Goal: Task Accomplishment & Management: Use online tool/utility

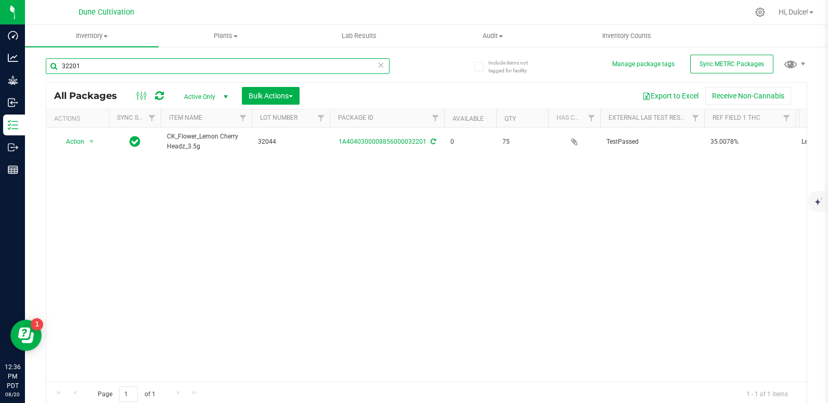
click at [128, 66] on input "32201" at bounding box center [218, 66] width 344 height 16
type input "3"
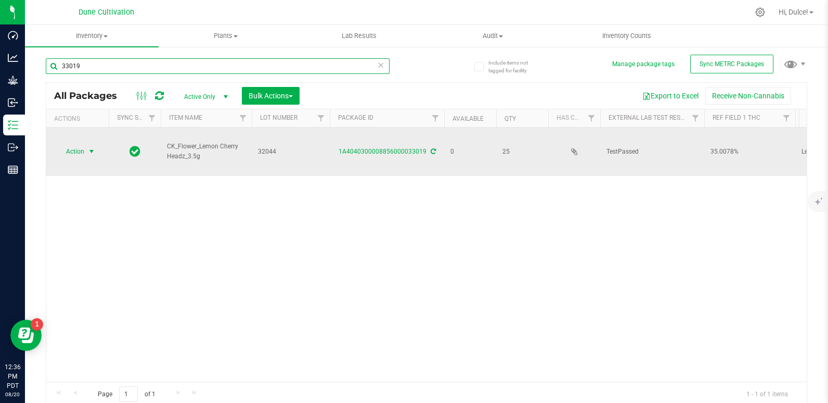
type input "33019"
click at [87, 147] on span "select" at bounding box center [91, 151] width 8 height 8
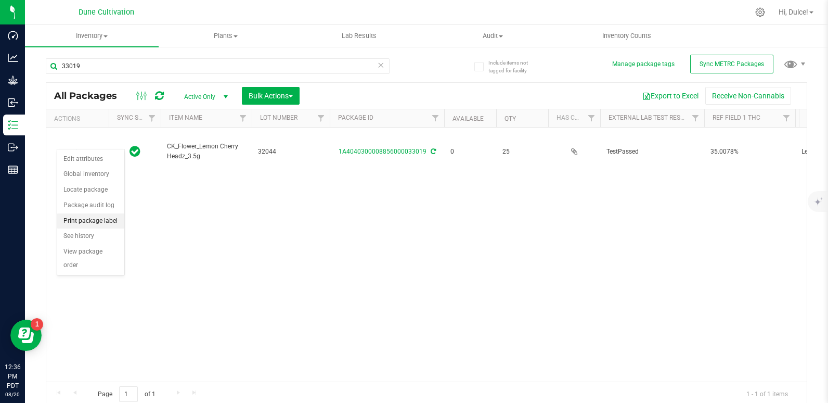
click at [102, 220] on li "Print package label" at bounding box center [90, 221] width 67 height 16
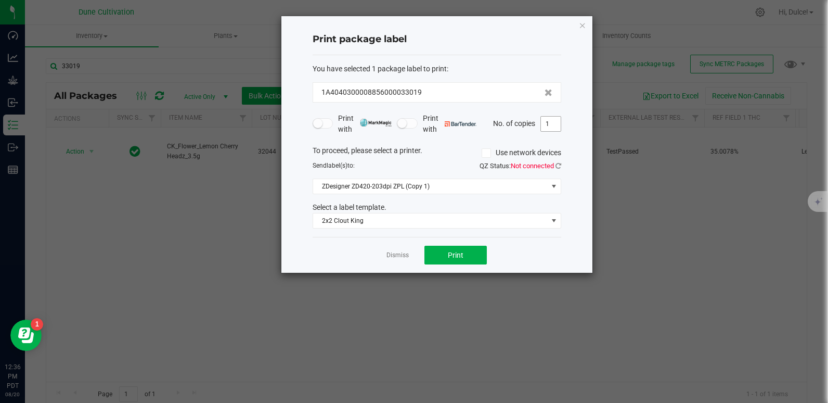
click at [554, 127] on input "1" at bounding box center [551, 124] width 20 height 15
type input "20"
click at [582, 28] on icon "button" at bounding box center [582, 25] width 7 height 12
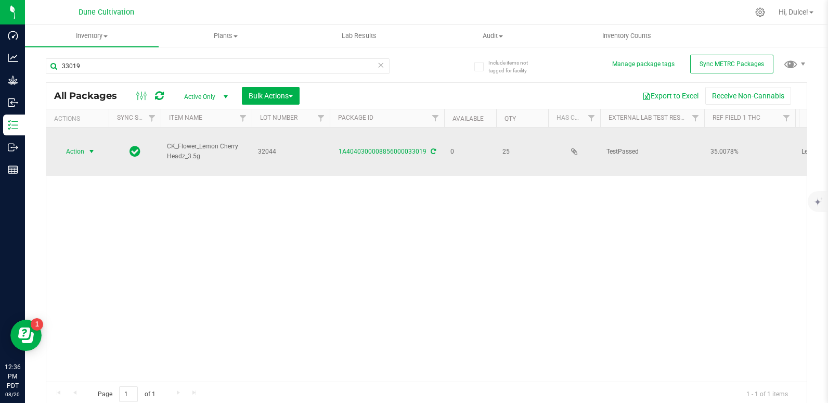
click at [86, 144] on span "select" at bounding box center [91, 151] width 13 height 15
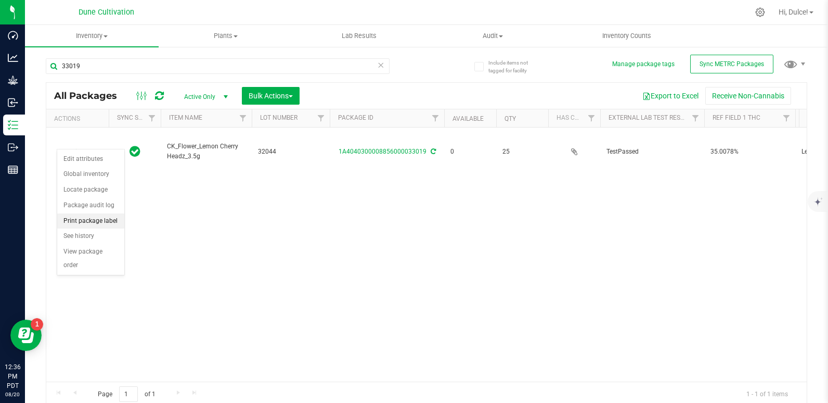
click at [117, 219] on li "Print package label" at bounding box center [90, 221] width 67 height 16
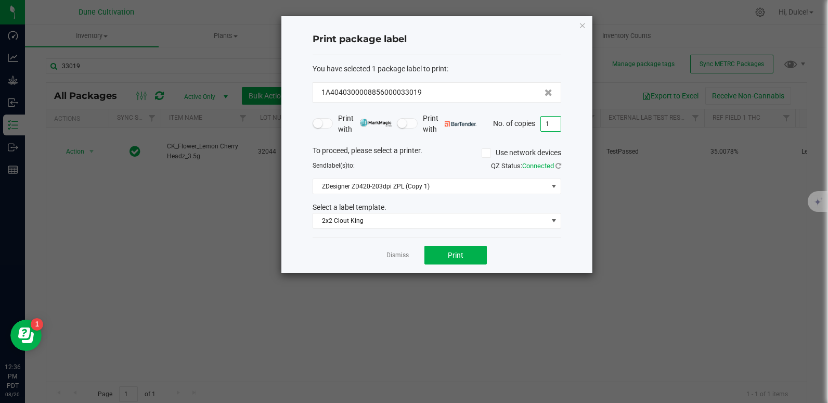
click at [548, 131] on input "1" at bounding box center [551, 124] width 20 height 15
type input "25"
click at [555, 182] on span at bounding box center [553, 186] width 13 height 15
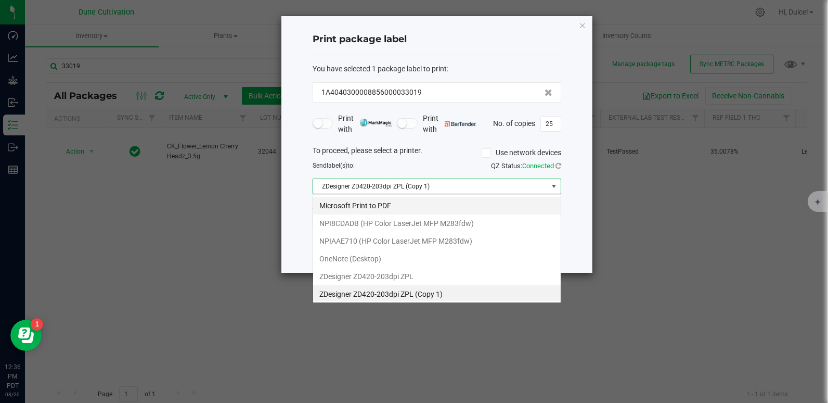
scroll to position [16, 249]
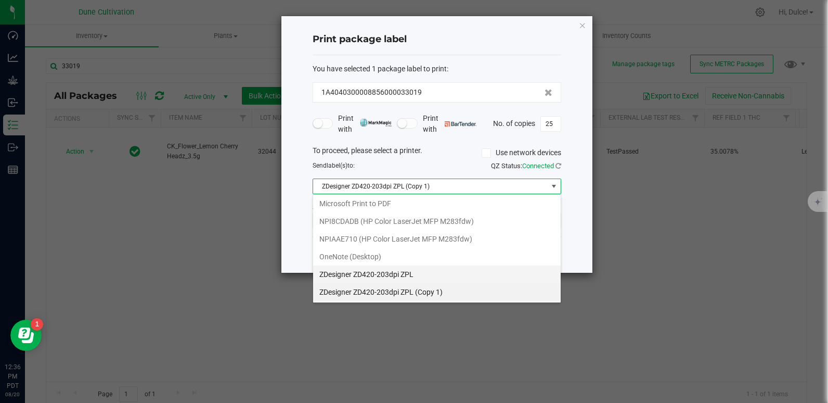
click at [384, 273] on ZPL "ZDesigner ZD420-203dpi ZPL" at bounding box center [437, 274] width 248 height 18
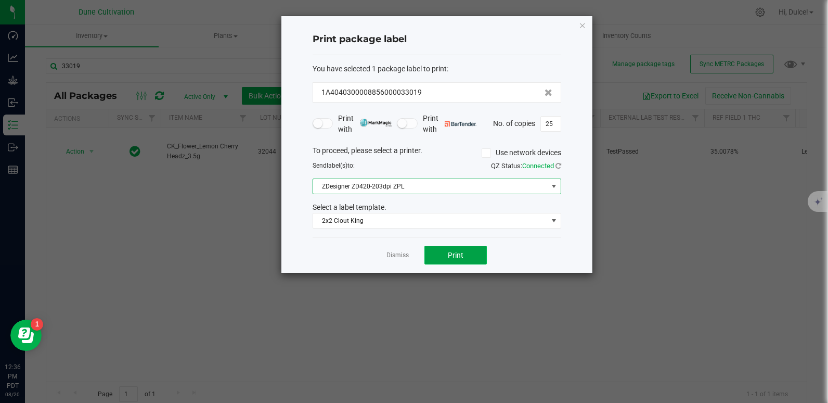
click at [445, 252] on button "Print" at bounding box center [456, 255] width 62 height 19
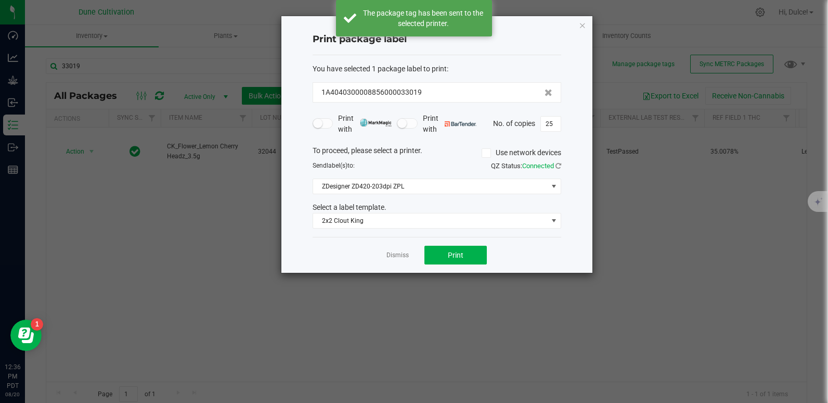
drag, startPoint x: 579, startPoint y: 27, endPoint x: 554, endPoint y: 27, distance: 25.5
click at [579, 27] on icon "button" at bounding box center [582, 25] width 7 height 12
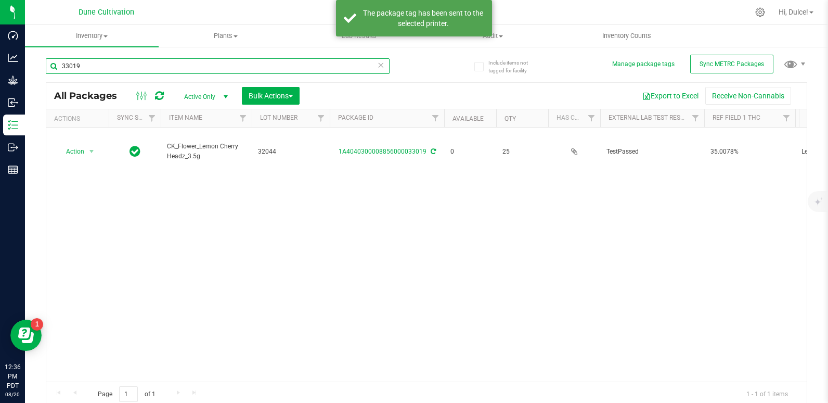
click at [156, 61] on input "33019" at bounding box center [218, 66] width 344 height 16
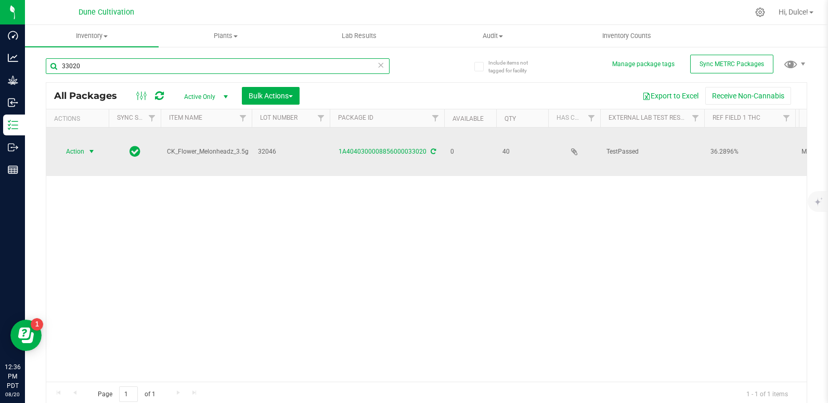
type input "33020"
click at [84, 144] on span "Action" at bounding box center [71, 151] width 28 height 15
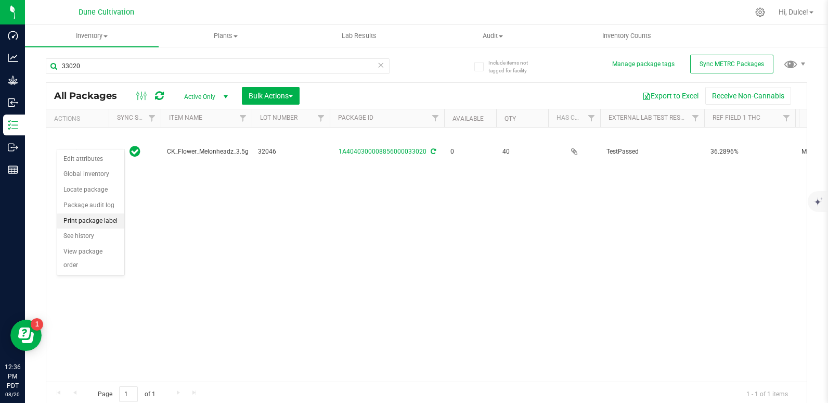
click at [97, 222] on li "Print package label" at bounding box center [90, 221] width 67 height 16
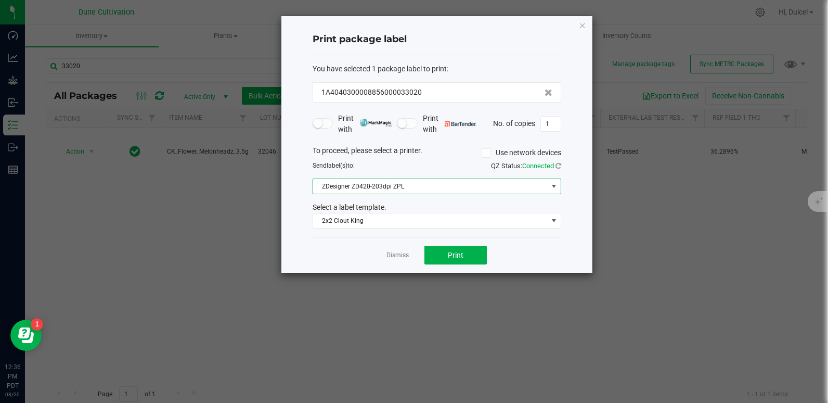
click at [481, 182] on span "ZDesigner ZD420-203dpi ZPL" at bounding box center [430, 186] width 235 height 15
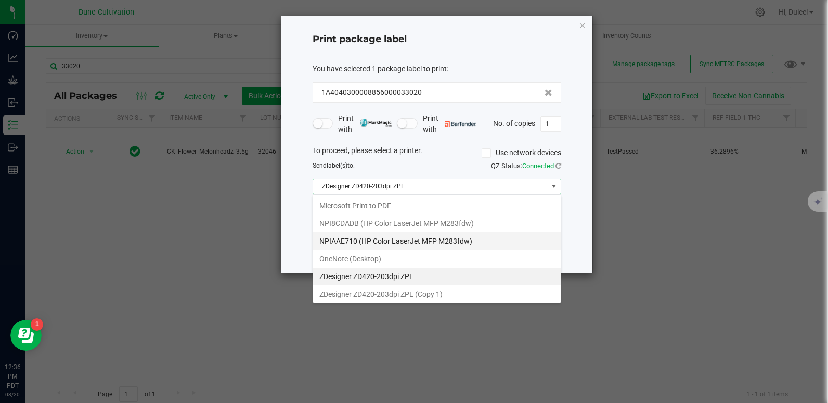
scroll to position [16, 249]
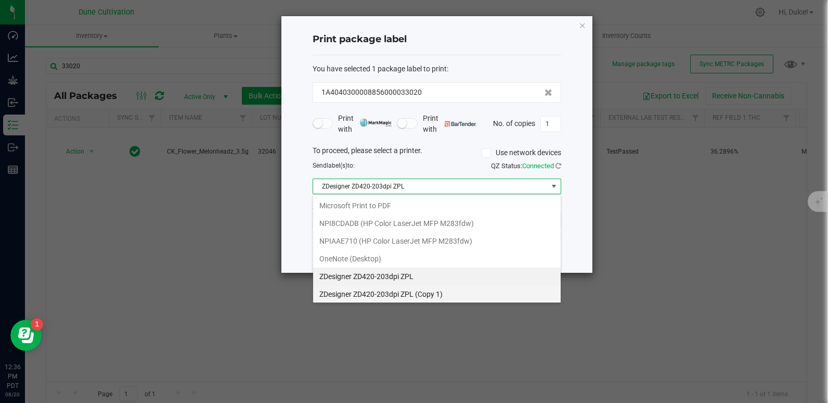
click at [451, 293] on 1\) "ZDesigner ZD420-203dpi ZPL (Copy 1)" at bounding box center [437, 294] width 248 height 18
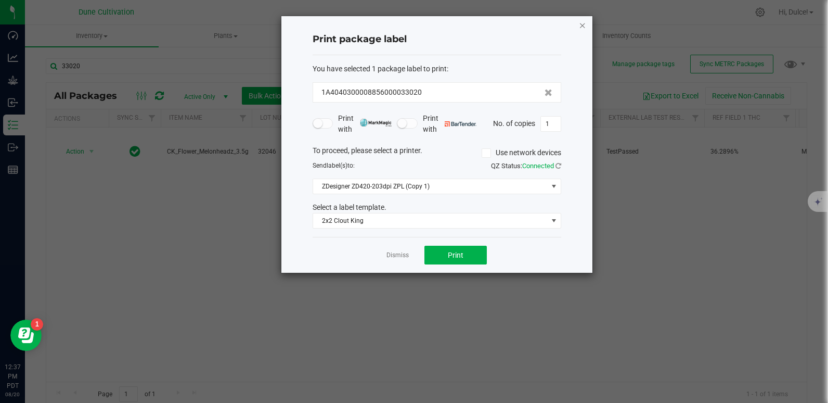
click at [584, 21] on icon "button" at bounding box center [582, 25] width 7 height 12
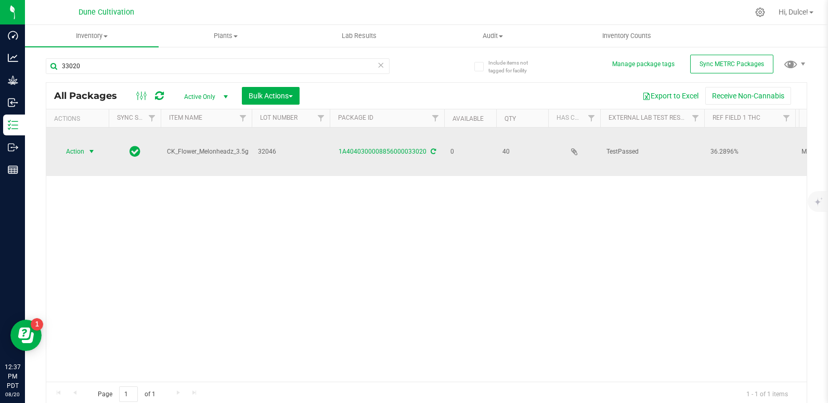
click at [69, 144] on span "Action" at bounding box center [71, 151] width 28 height 15
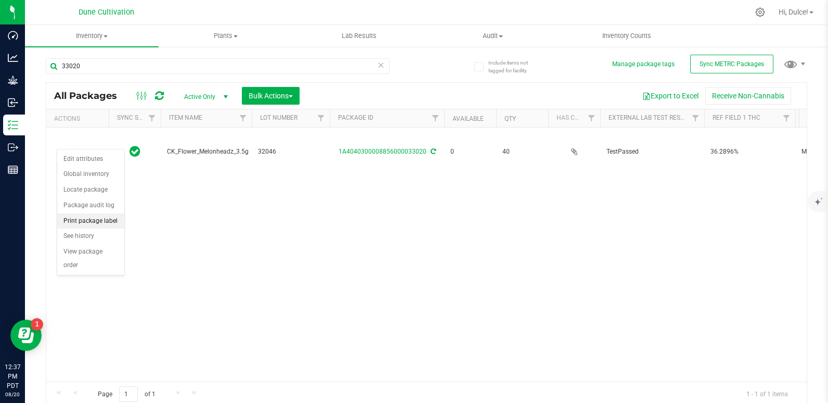
click at [94, 221] on li "Print package label" at bounding box center [90, 221] width 67 height 16
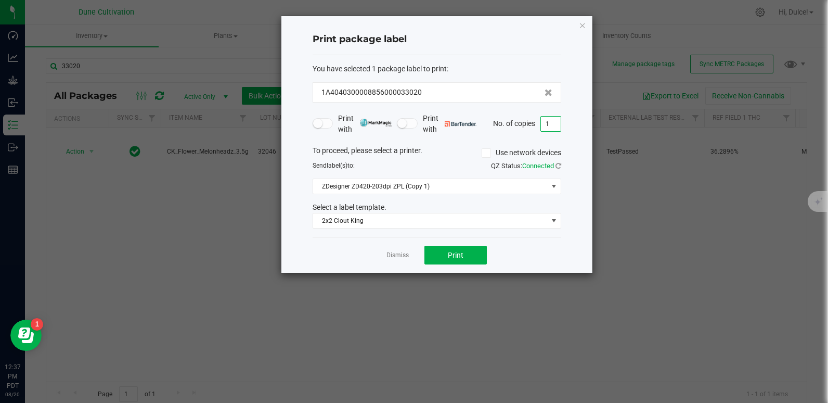
click at [552, 124] on input "1" at bounding box center [551, 124] width 20 height 15
click at [465, 254] on button "Print" at bounding box center [456, 255] width 62 height 19
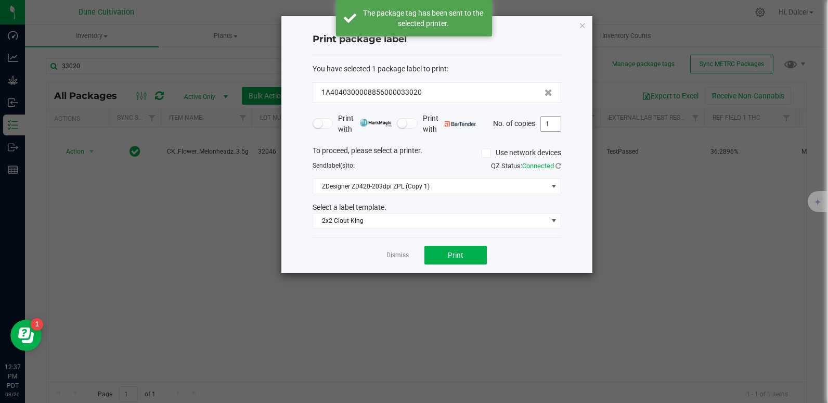
click at [555, 123] on input "1" at bounding box center [551, 124] width 20 height 15
type input "40"
click at [477, 260] on button "Print" at bounding box center [456, 255] width 62 height 19
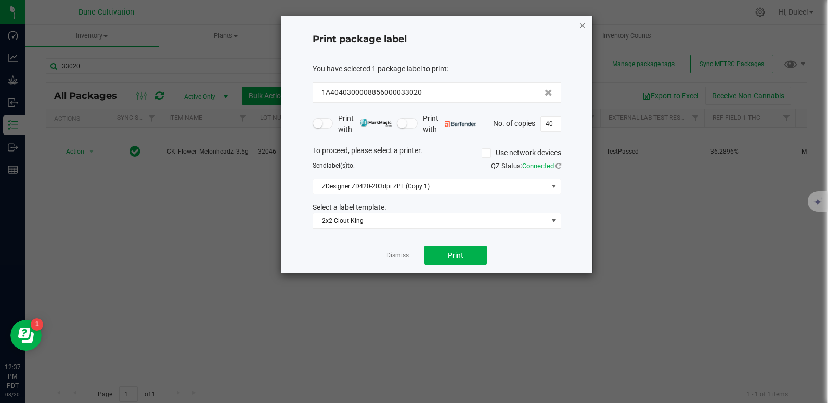
click at [579, 28] on icon "button" at bounding box center [582, 25] width 7 height 12
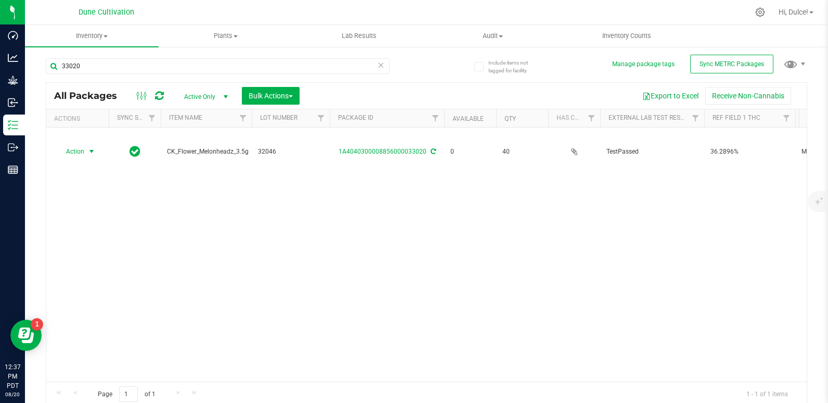
click at [234, 56] on div "33020" at bounding box center [236, 65] width 381 height 33
click at [233, 63] on input "33020" at bounding box center [218, 66] width 344 height 16
type input "33022"
click at [85, 144] on span "select" at bounding box center [91, 151] width 13 height 15
click at [88, 219] on li "Print package label" at bounding box center [90, 221] width 67 height 16
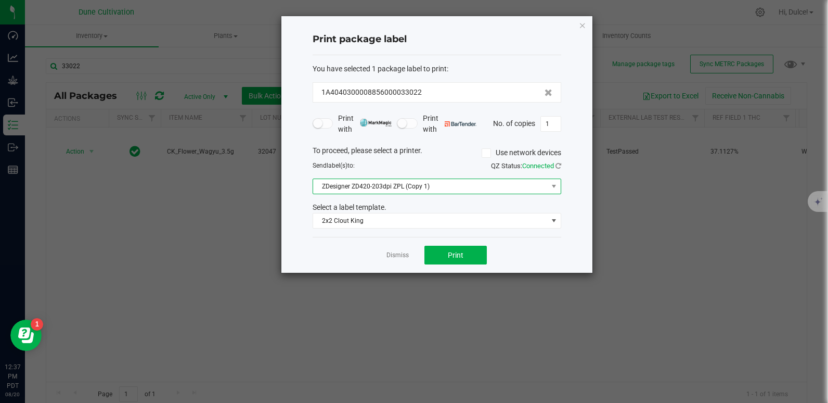
click at [489, 184] on span "ZDesigner ZD420-203dpi ZPL (Copy 1)" at bounding box center [430, 186] width 235 height 15
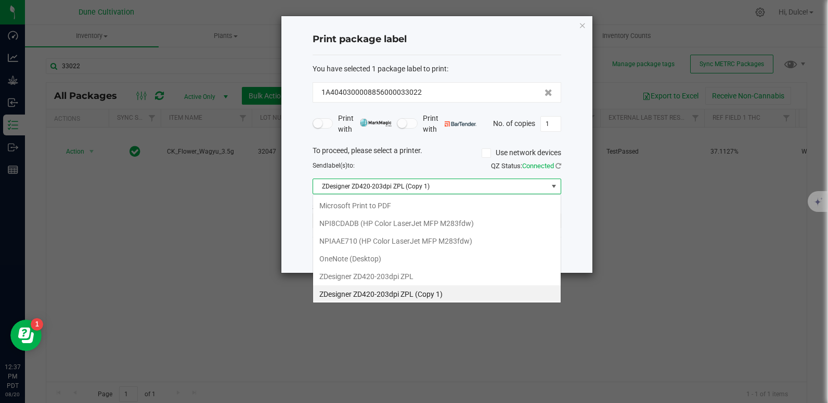
scroll to position [16, 249]
click at [444, 276] on ZPL "ZDesigner ZD420-203dpi ZPL" at bounding box center [437, 274] width 248 height 18
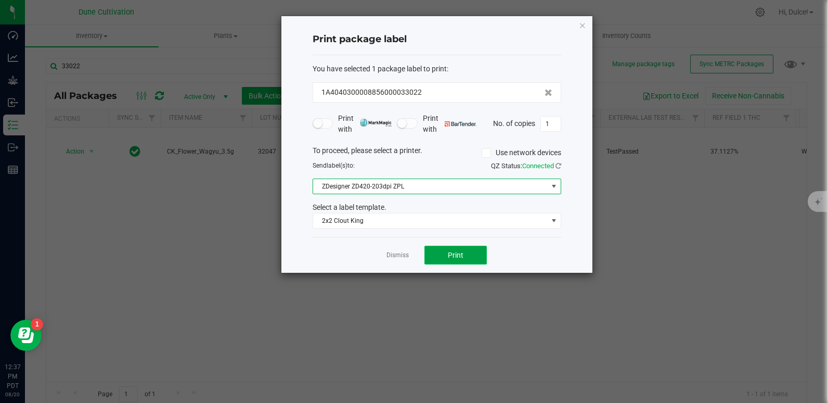
click at [444, 261] on button "Print" at bounding box center [456, 255] width 62 height 19
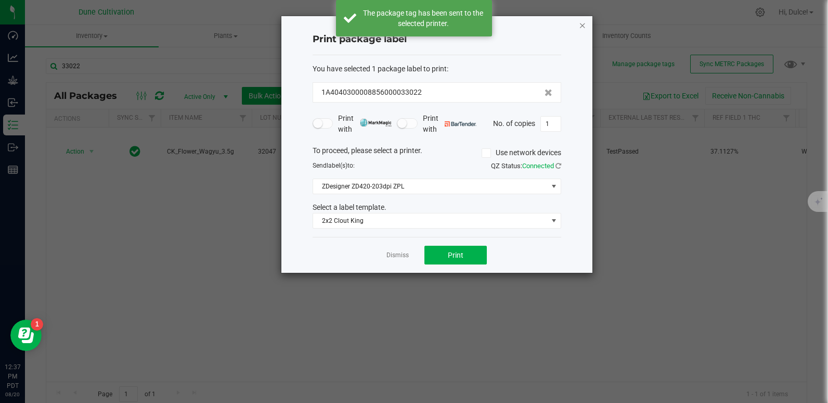
click at [582, 29] on icon "button" at bounding box center [582, 25] width 7 height 12
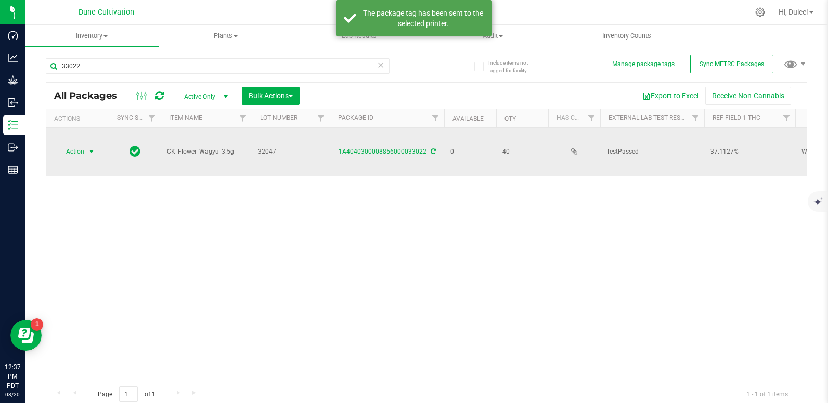
click at [83, 149] on span "Action" at bounding box center [71, 151] width 28 height 15
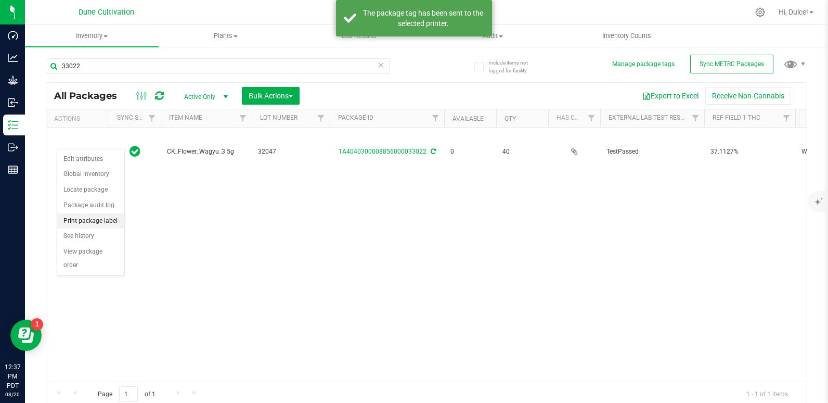
click at [91, 224] on li "Print package label" at bounding box center [90, 221] width 67 height 16
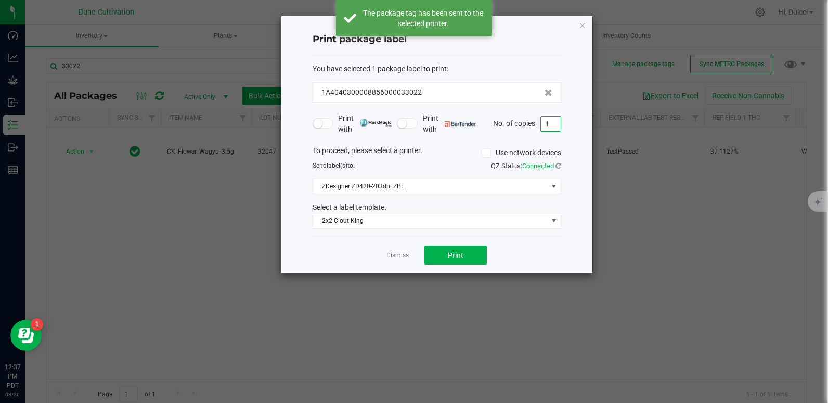
click at [554, 120] on input "1" at bounding box center [551, 124] width 20 height 15
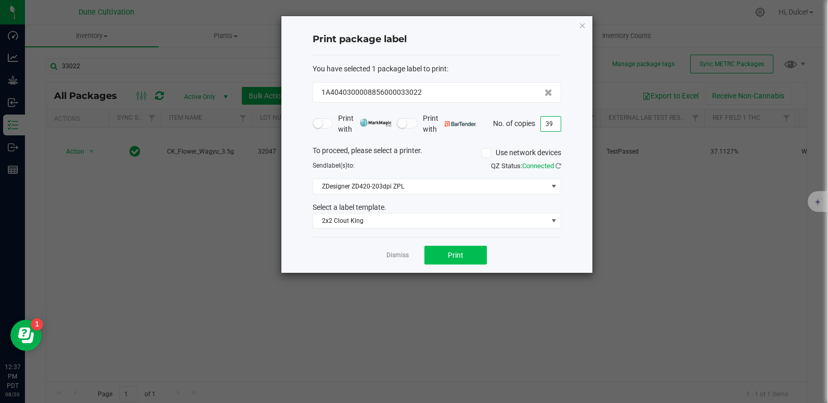
type input "39"
click at [432, 255] on button "Print" at bounding box center [456, 255] width 62 height 19
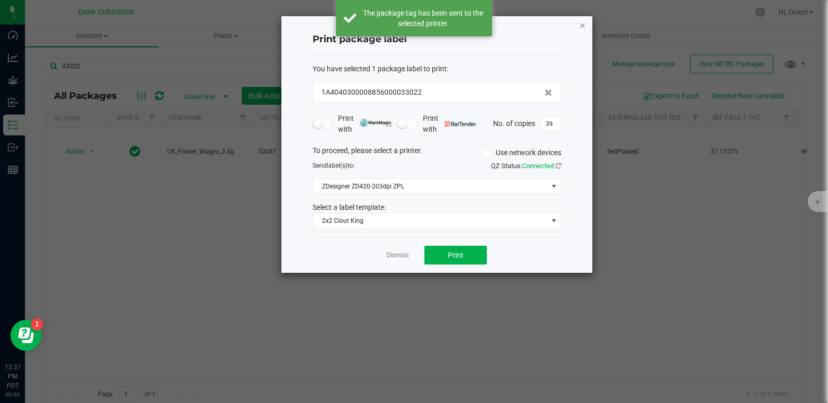
click at [583, 26] on icon "button" at bounding box center [582, 25] width 7 height 12
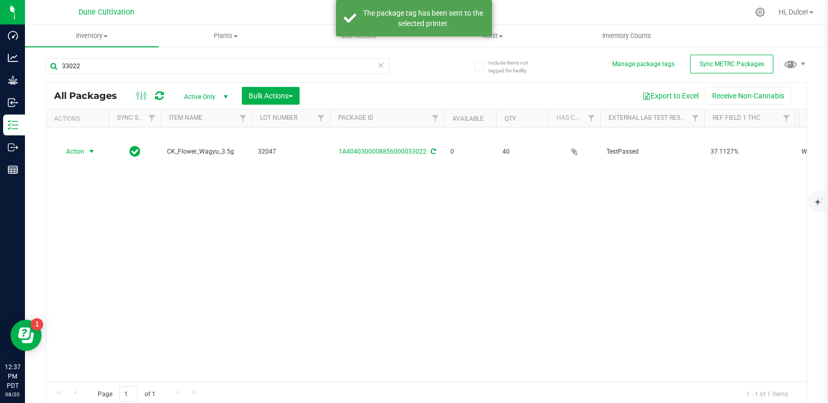
click at [600, 236] on div "Action Action Edit attributes Global inventory Locate package Package audit log…" at bounding box center [426, 254] width 761 height 254
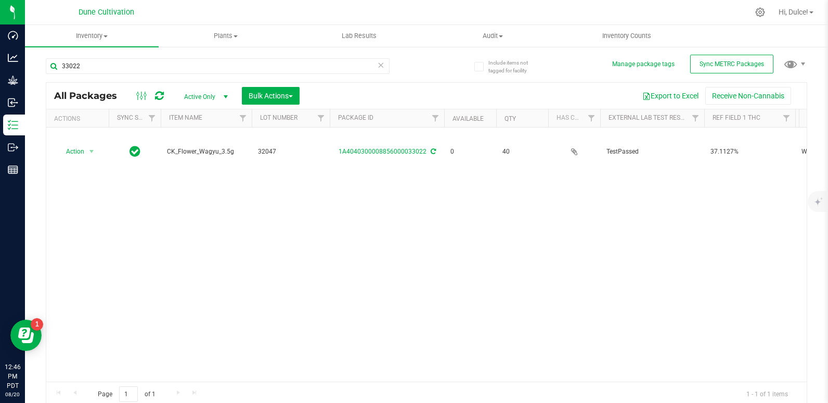
click at [560, 206] on div "Action Action Edit attributes Global inventory Locate package Package audit log…" at bounding box center [426, 254] width 761 height 254
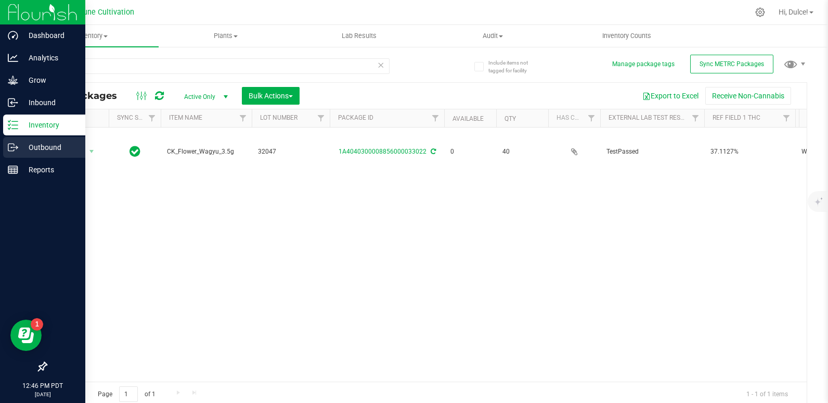
click at [15, 149] on icon at bounding box center [13, 147] width 10 height 10
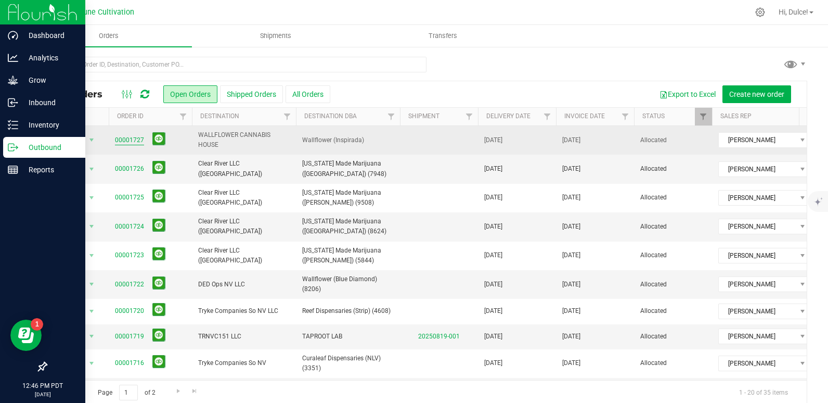
click at [140, 137] on link "00001727" at bounding box center [129, 140] width 29 height 10
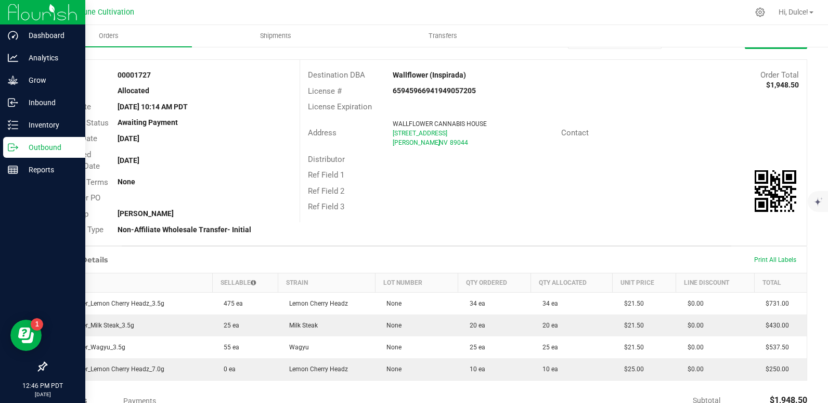
scroll to position [104, 0]
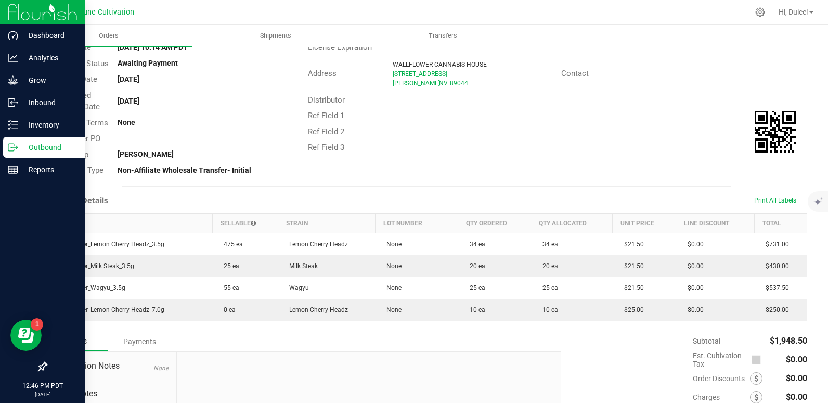
click at [776, 199] on span "Print All Labels" at bounding box center [775, 200] width 42 height 7
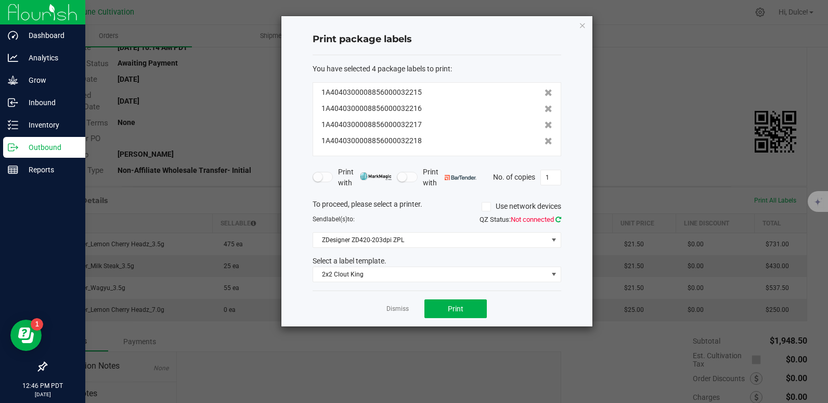
click at [556, 219] on icon at bounding box center [559, 219] width 6 height 7
click at [434, 307] on button "Print" at bounding box center [456, 308] width 62 height 19
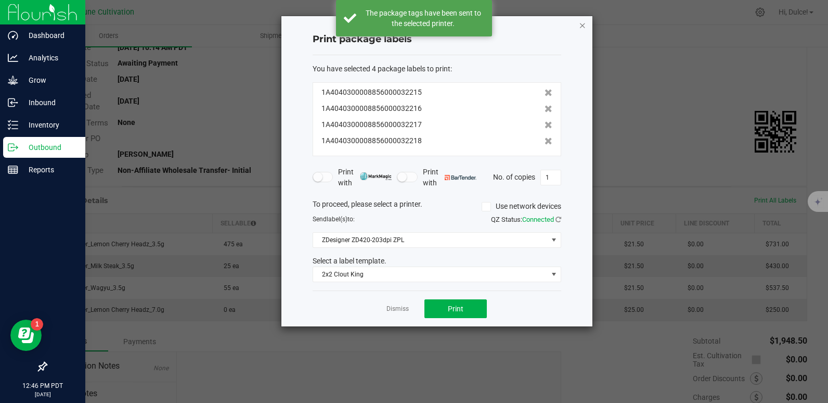
click at [583, 20] on icon "button" at bounding box center [582, 25] width 7 height 12
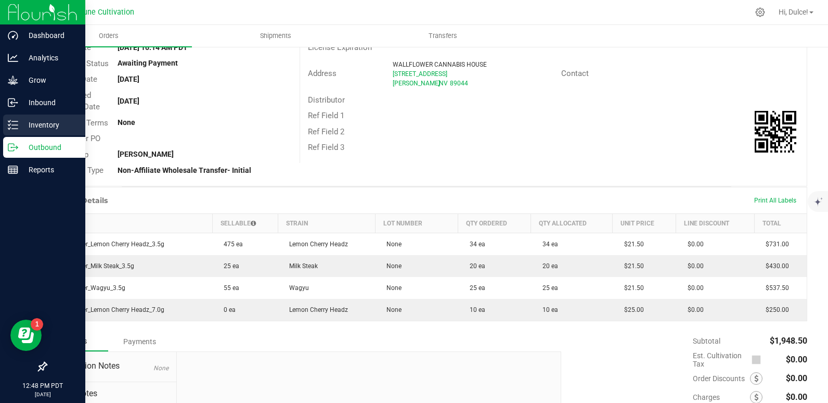
click at [19, 125] on p "Inventory" at bounding box center [49, 125] width 62 height 12
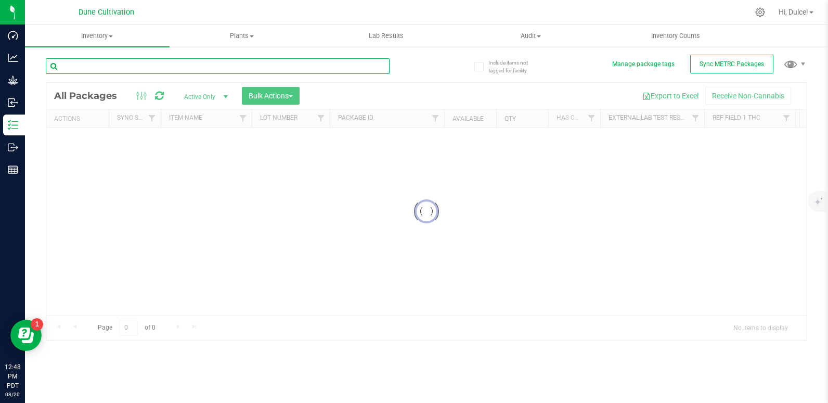
click at [142, 71] on input "text" at bounding box center [218, 66] width 344 height 16
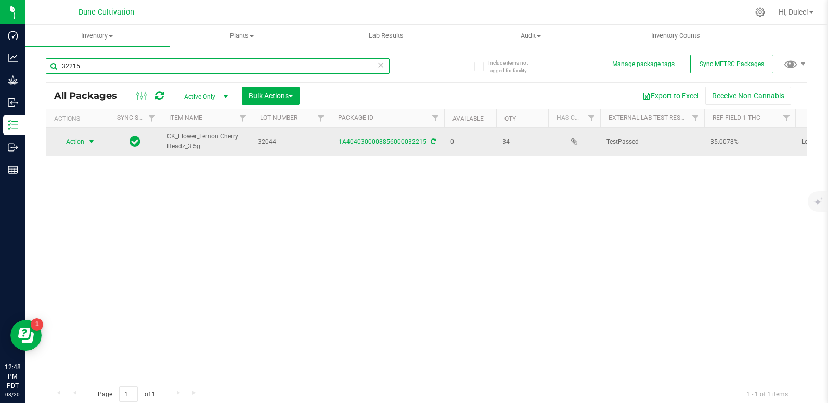
type input "32215"
click at [87, 144] on span "select" at bounding box center [91, 141] width 8 height 8
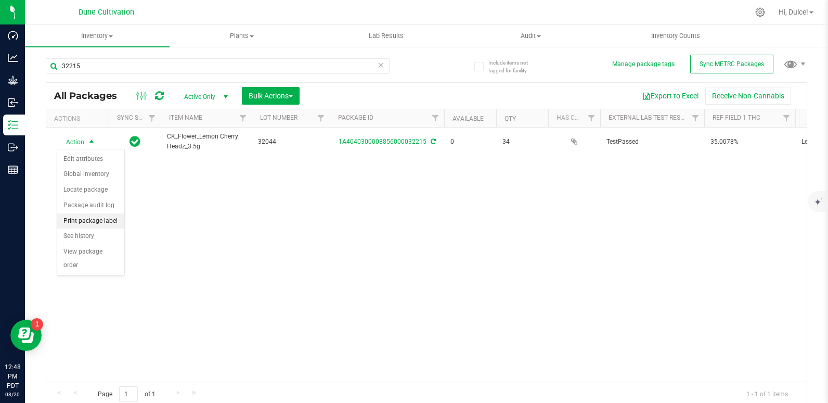
click at [97, 217] on li "Print package label" at bounding box center [90, 221] width 67 height 16
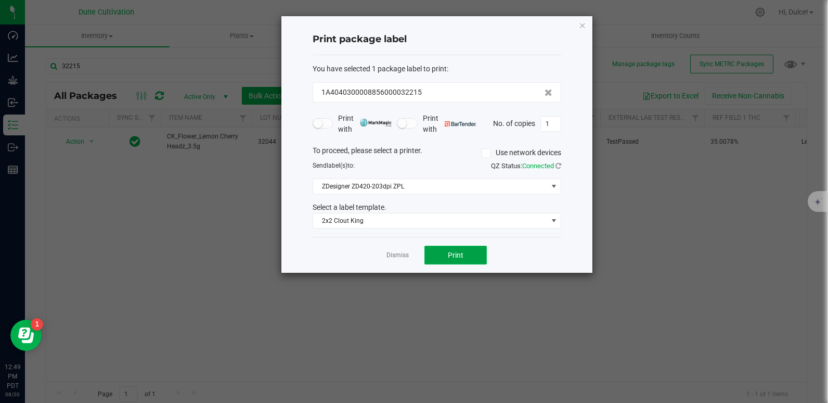
click at [461, 253] on span "Print" at bounding box center [456, 255] width 16 height 8
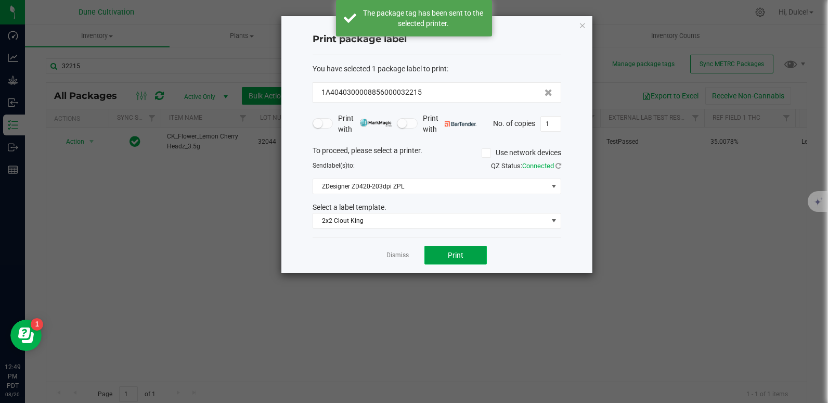
click at [461, 253] on span "Print" at bounding box center [456, 255] width 16 height 8
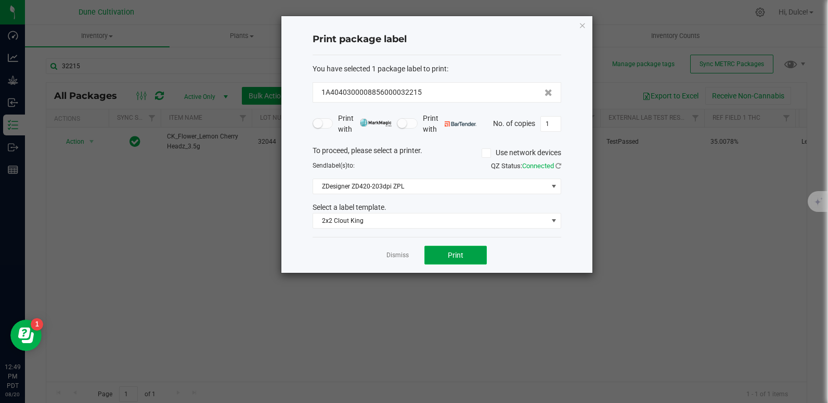
click at [461, 253] on span "Print" at bounding box center [456, 255] width 16 height 8
click at [556, 120] on input "1" at bounding box center [551, 124] width 20 height 15
type input "30"
click at [477, 261] on button "Print" at bounding box center [456, 255] width 62 height 19
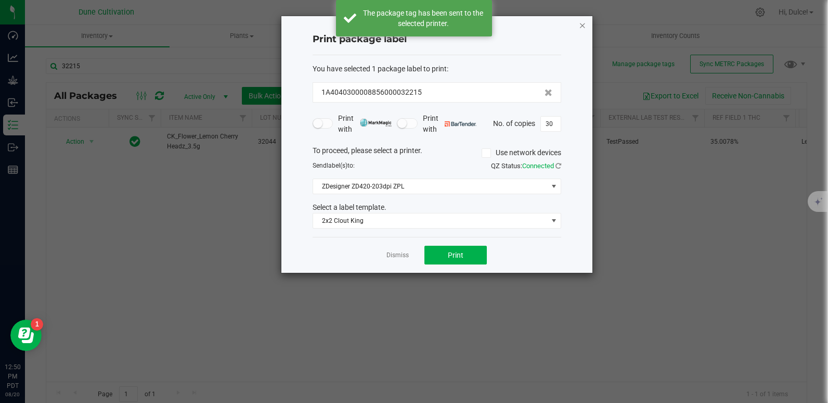
click at [581, 28] on icon "button" at bounding box center [582, 25] width 7 height 12
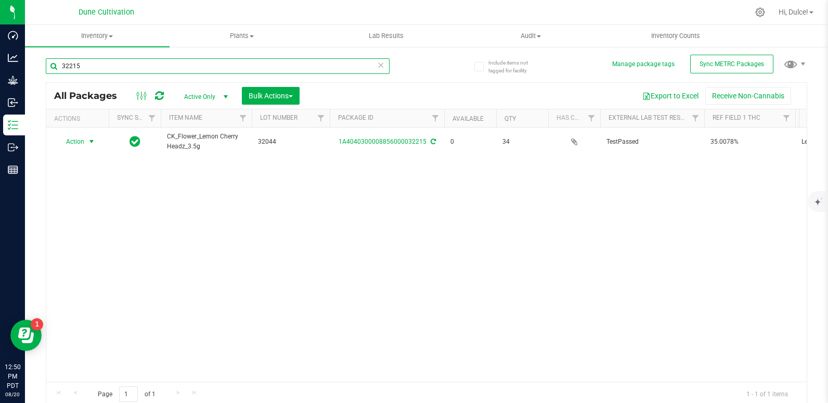
click at [94, 71] on input "32215" at bounding box center [218, 66] width 344 height 16
click at [96, 62] on input "32215" at bounding box center [218, 66] width 344 height 16
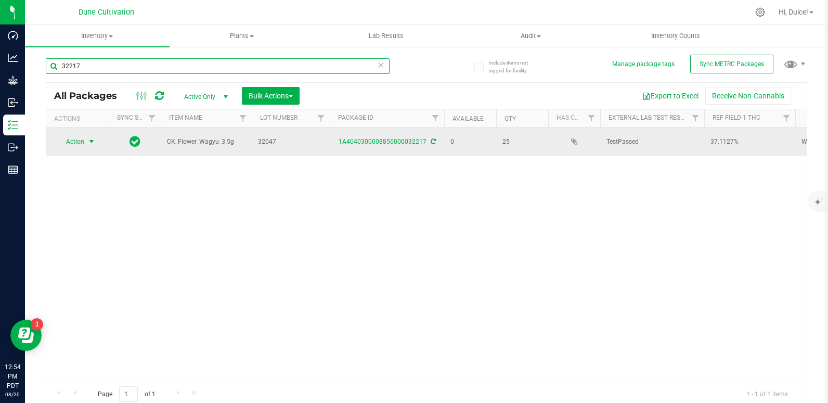
type input "32217"
click at [91, 142] on span "select" at bounding box center [91, 141] width 8 height 8
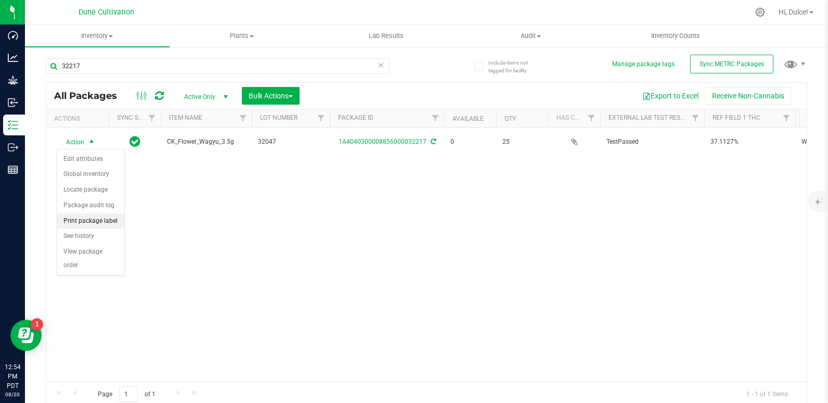
click at [90, 219] on li "Print package label" at bounding box center [90, 221] width 67 height 16
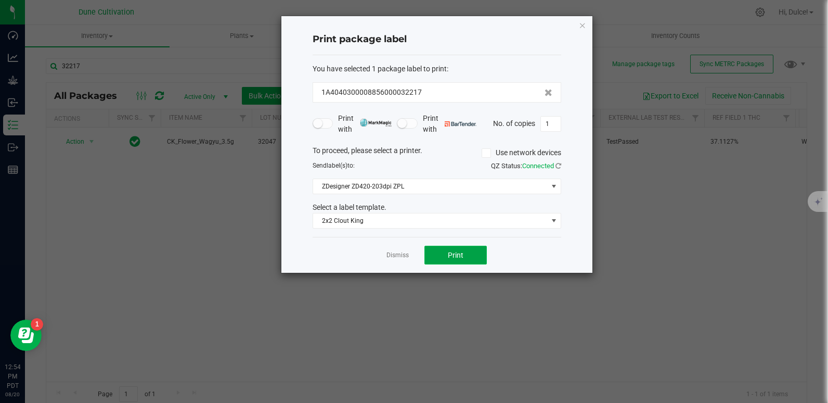
click at [475, 259] on button "Print" at bounding box center [456, 255] width 62 height 19
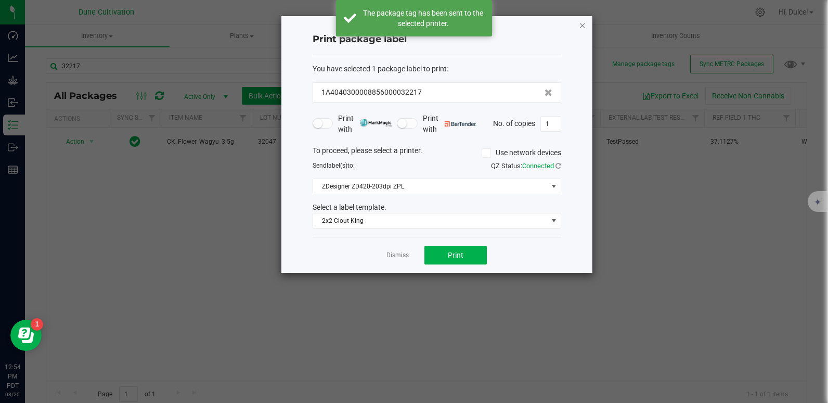
click at [580, 29] on icon "button" at bounding box center [582, 25] width 7 height 12
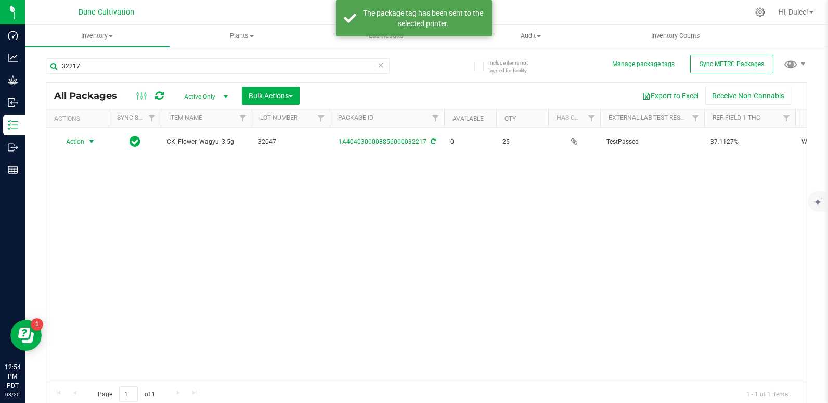
drag, startPoint x: 71, startPoint y: 145, endPoint x: 70, endPoint y: 178, distance: 32.8
click at [69, 146] on span "Action" at bounding box center [71, 141] width 28 height 15
click at [94, 224] on li "Print package label" at bounding box center [90, 221] width 67 height 16
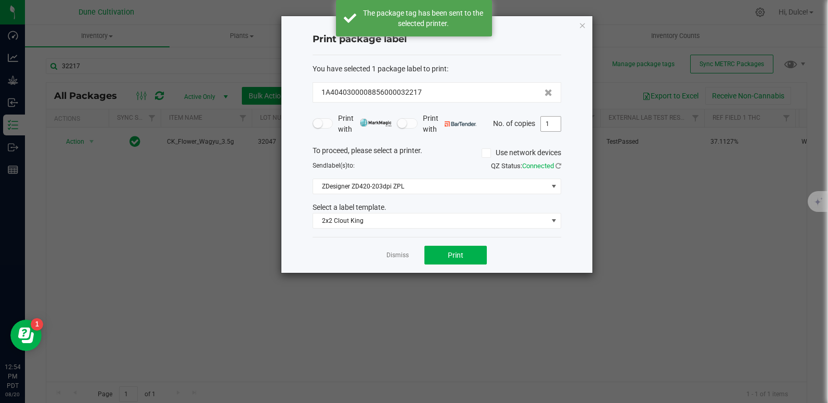
click at [555, 125] on input "1" at bounding box center [551, 124] width 20 height 15
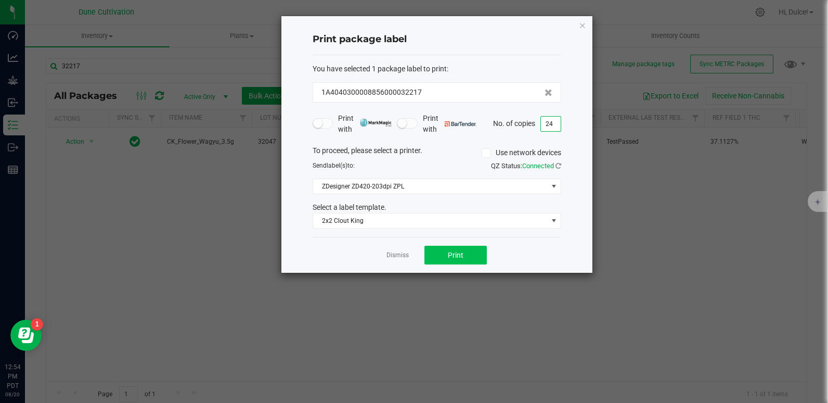
type input "24"
click at [447, 253] on button "Print" at bounding box center [456, 255] width 62 height 19
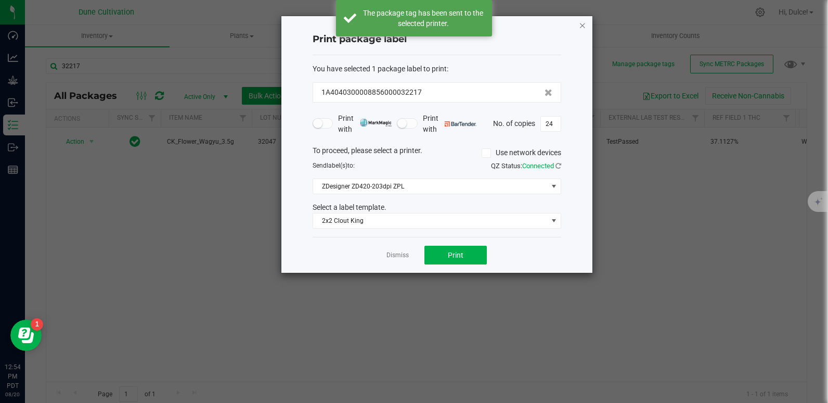
click at [583, 28] on icon "button" at bounding box center [582, 25] width 7 height 12
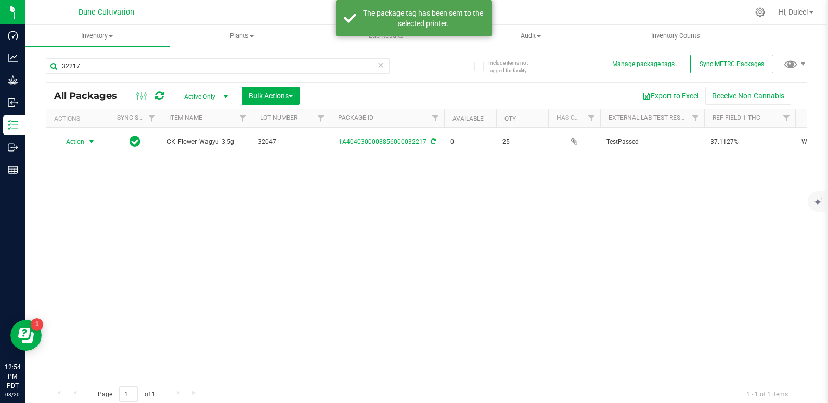
click at [327, 227] on div "Action Action Edit attributes Global inventory Locate package Package audit log…" at bounding box center [426, 254] width 761 height 254
click at [172, 69] on input "32217" at bounding box center [218, 66] width 344 height 16
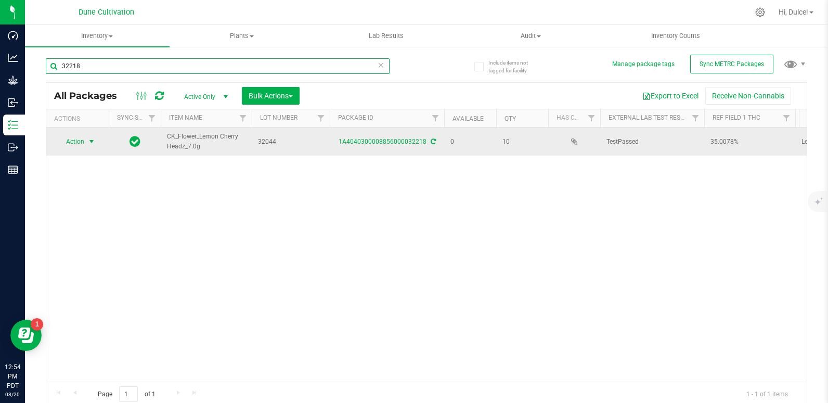
type input "32218"
click at [84, 136] on span "Action" at bounding box center [71, 141] width 28 height 15
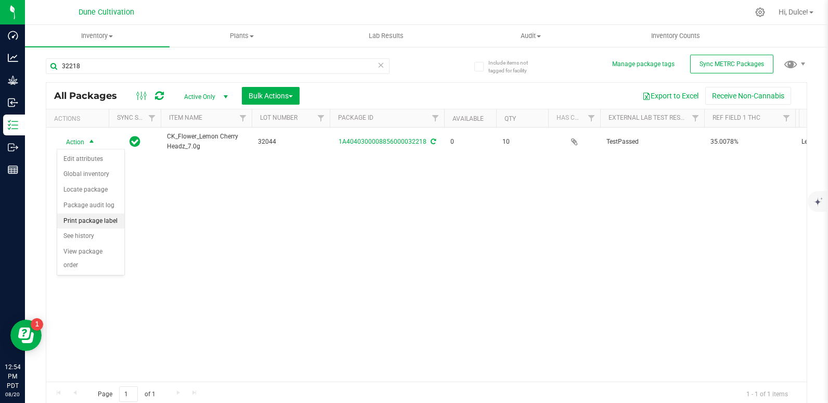
click at [103, 220] on li "Print package label" at bounding box center [90, 221] width 67 height 16
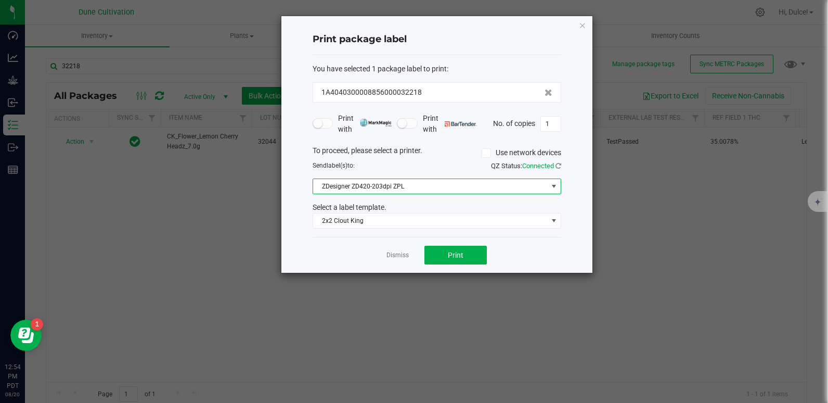
click at [557, 186] on span at bounding box center [554, 186] width 8 height 8
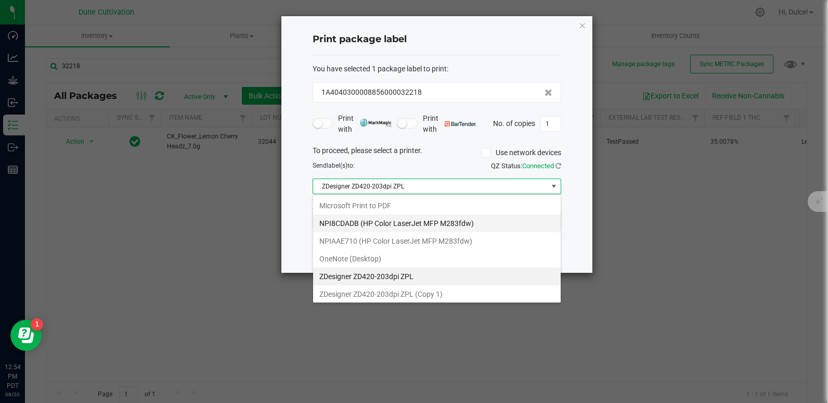
scroll to position [16, 249]
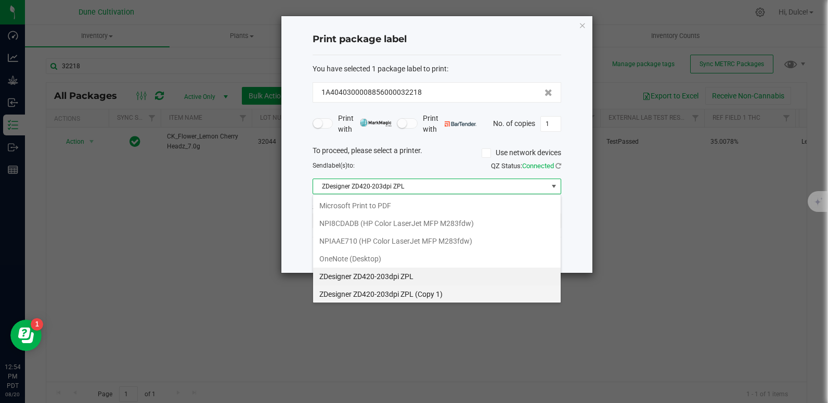
click at [373, 290] on 1\) "ZDesigner ZD420-203dpi ZPL (Copy 1)" at bounding box center [437, 294] width 248 height 18
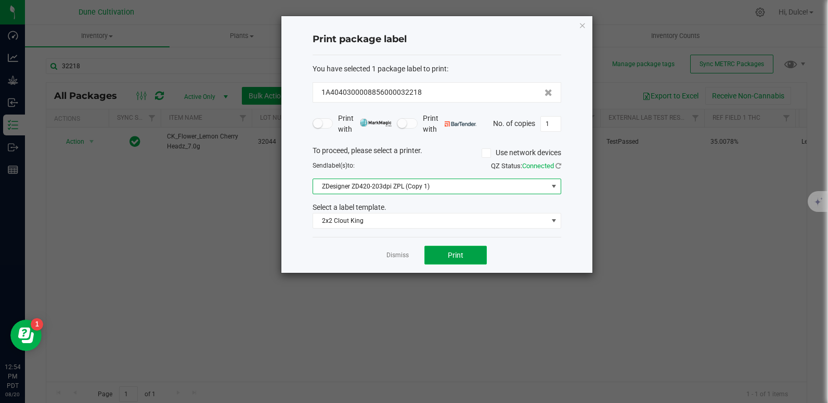
click at [461, 258] on span "Print" at bounding box center [456, 255] width 16 height 8
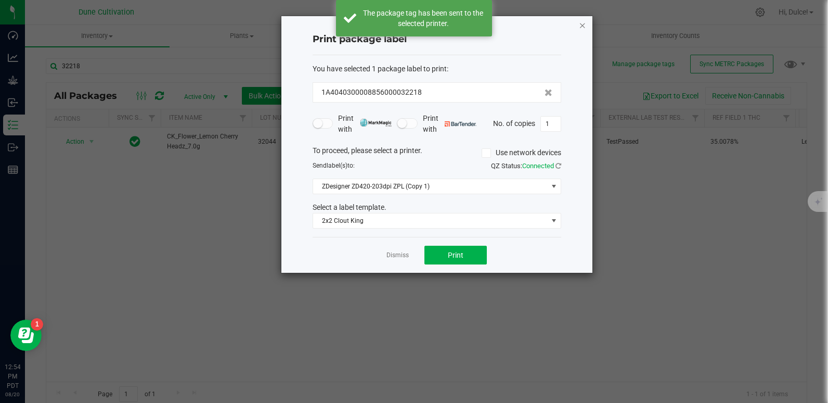
click at [580, 29] on icon "button" at bounding box center [582, 25] width 7 height 12
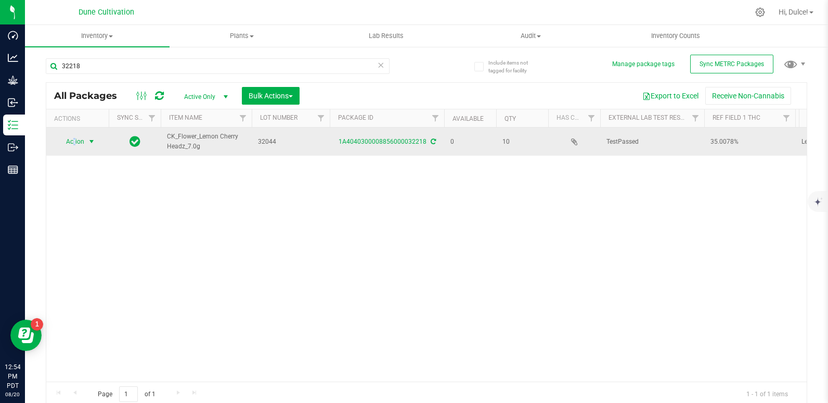
click at [77, 143] on span "Action" at bounding box center [71, 141] width 28 height 15
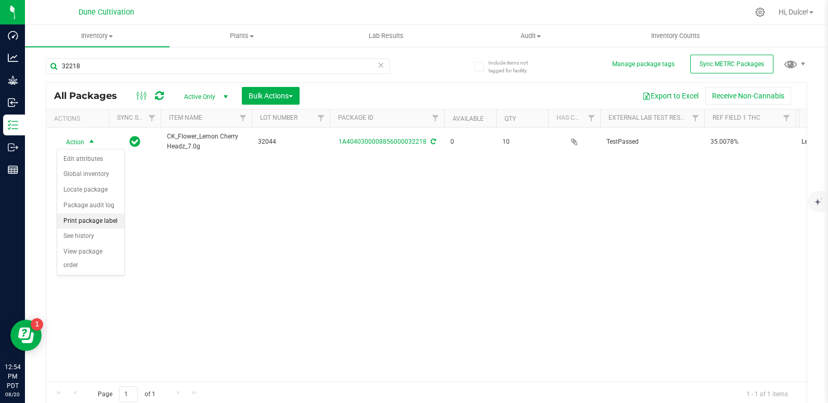
click at [108, 221] on li "Print package label" at bounding box center [90, 221] width 67 height 16
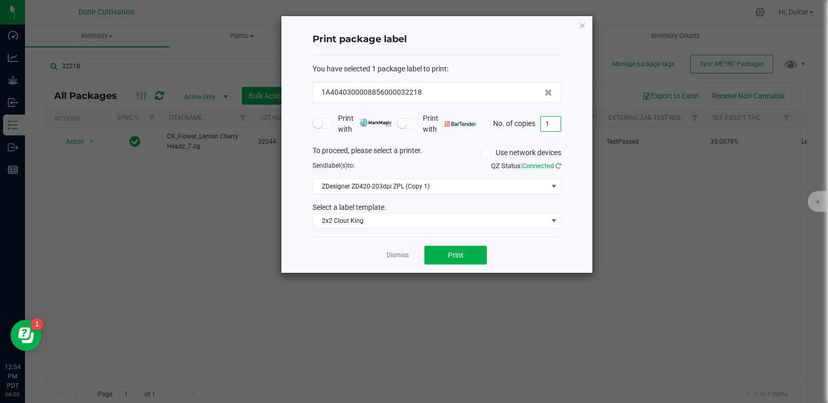
click at [558, 124] on input "1" at bounding box center [551, 124] width 20 height 15
type input "14"
click at [475, 251] on button "Print" at bounding box center [456, 255] width 62 height 19
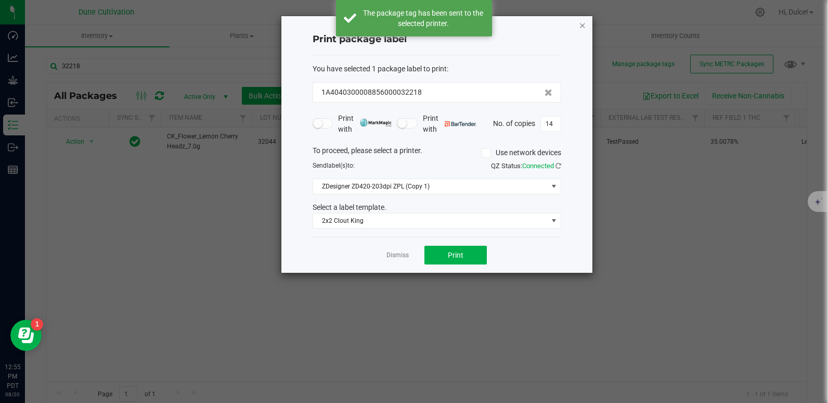
click at [585, 28] on icon "button" at bounding box center [582, 25] width 7 height 12
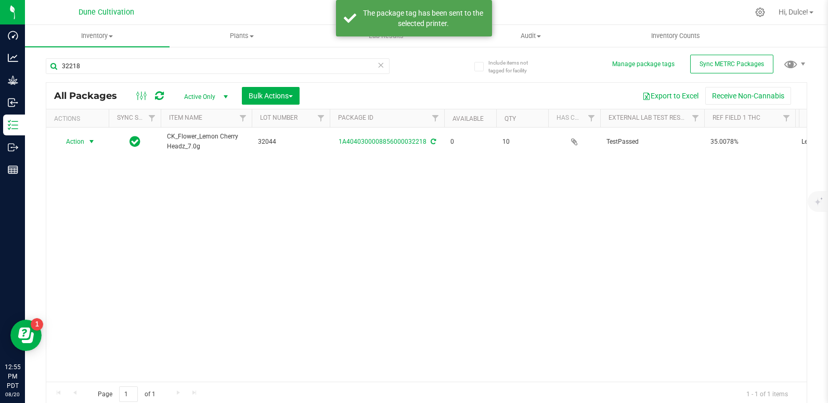
click at [539, 226] on div "Action Action Edit attributes Global inventory Locate package Package audit log…" at bounding box center [426, 254] width 761 height 254
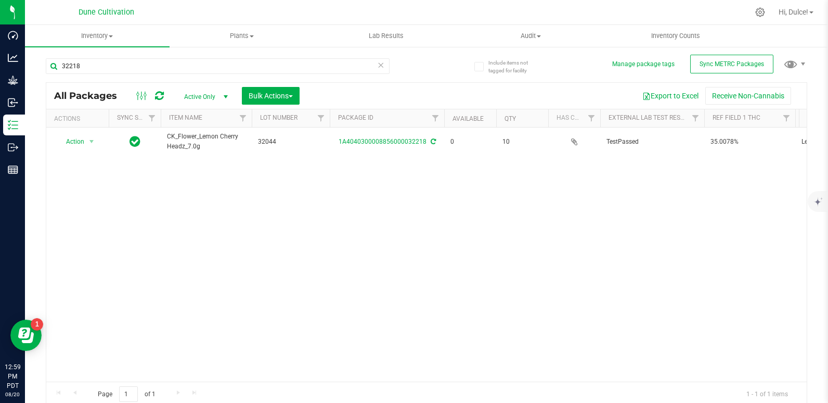
click at [442, 195] on div "Action Action Edit attributes Global inventory Locate package Package audit log…" at bounding box center [426, 254] width 761 height 254
click at [93, 65] on input "32218" at bounding box center [218, 66] width 344 height 16
click at [415, 64] on div "32218" at bounding box center [236, 65] width 381 height 33
click at [88, 73] on input "32218" at bounding box center [218, 66] width 344 height 16
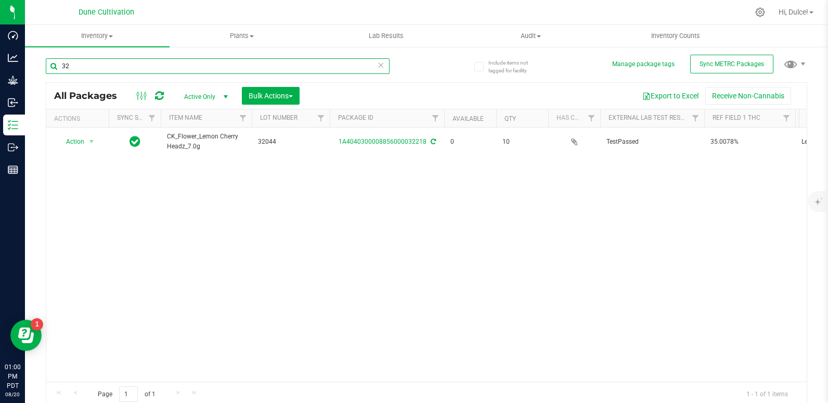
type input "3"
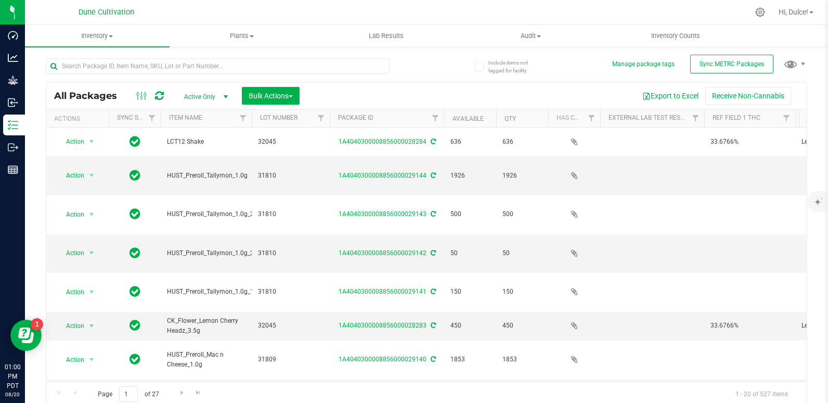
click at [444, 9] on div at bounding box center [467, 12] width 562 height 20
click at [99, 70] on input "text" at bounding box center [218, 66] width 344 height 16
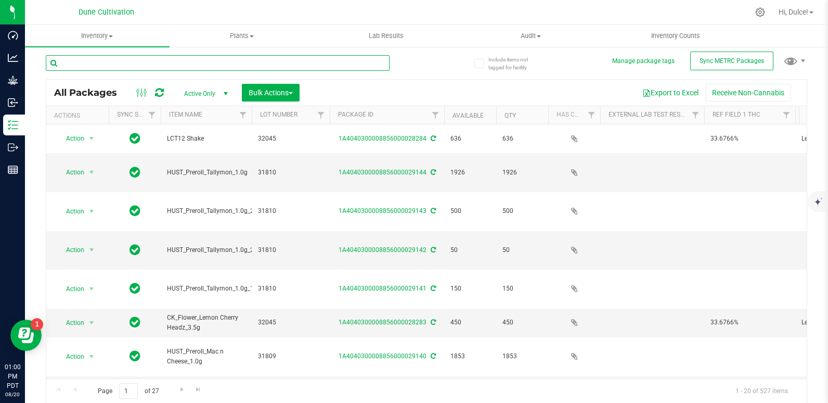
scroll to position [4, 0]
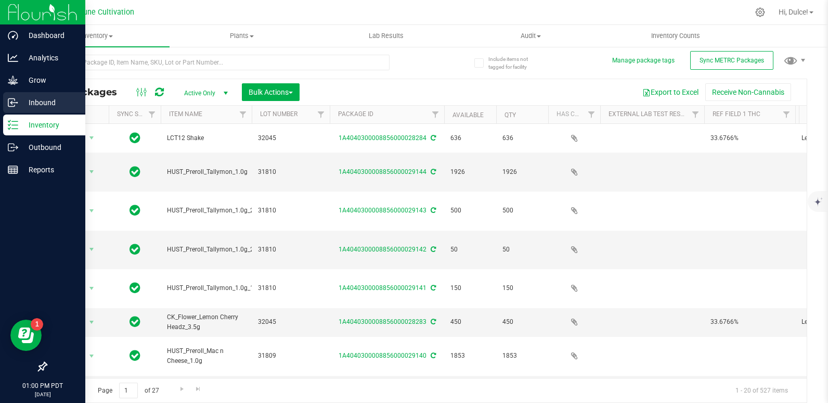
click at [18, 100] on p "Inbound" at bounding box center [49, 102] width 62 height 12
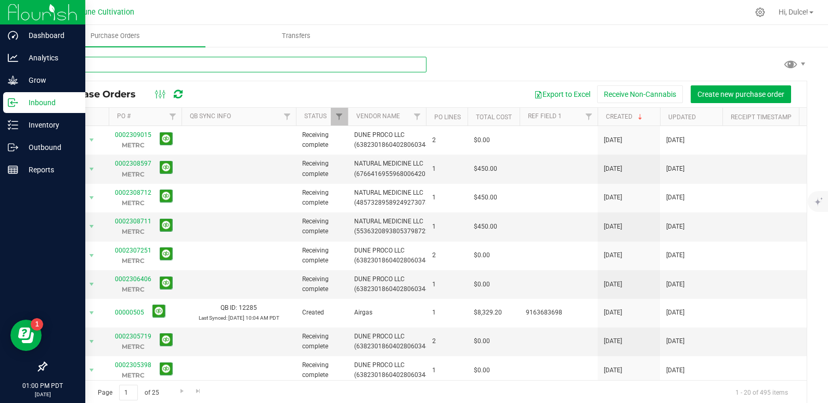
click at [237, 66] on input "text" at bounding box center [236, 65] width 381 height 16
click at [301, 67] on input "text" at bounding box center [236, 65] width 381 height 16
click at [411, 63] on input "text" at bounding box center [236, 65] width 381 height 16
click at [104, 58] on input "text" at bounding box center [236, 65] width 381 height 16
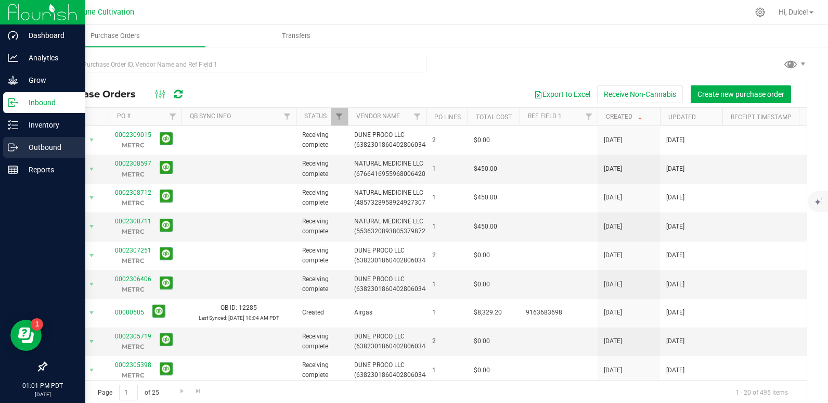
click at [31, 148] on p "Outbound" at bounding box center [49, 147] width 62 height 12
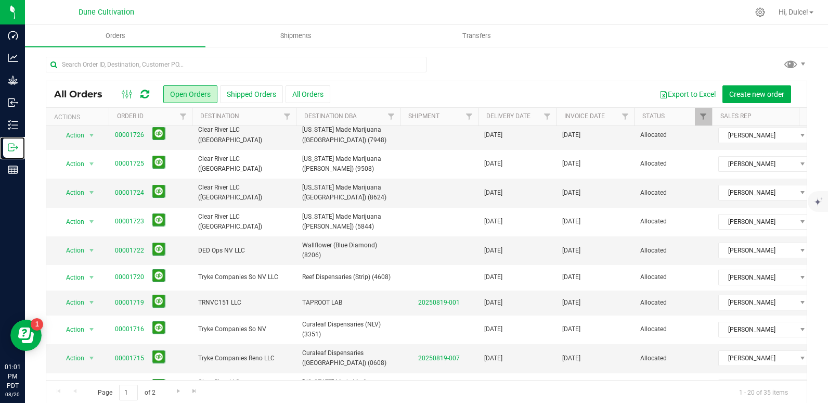
scroll to position [52, 0]
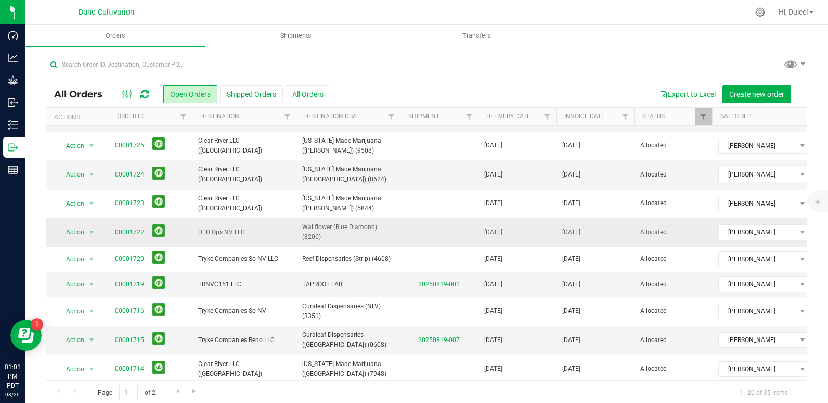
click at [131, 233] on link "00001722" at bounding box center [129, 232] width 29 height 10
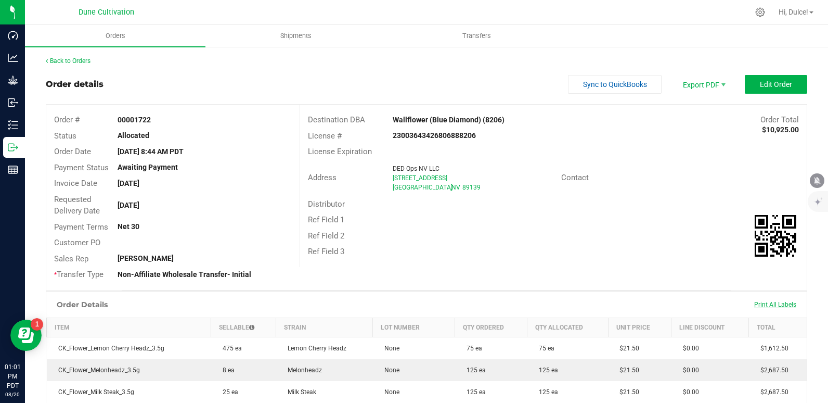
click at [755, 303] on span "Print All Labels" at bounding box center [775, 304] width 42 height 7
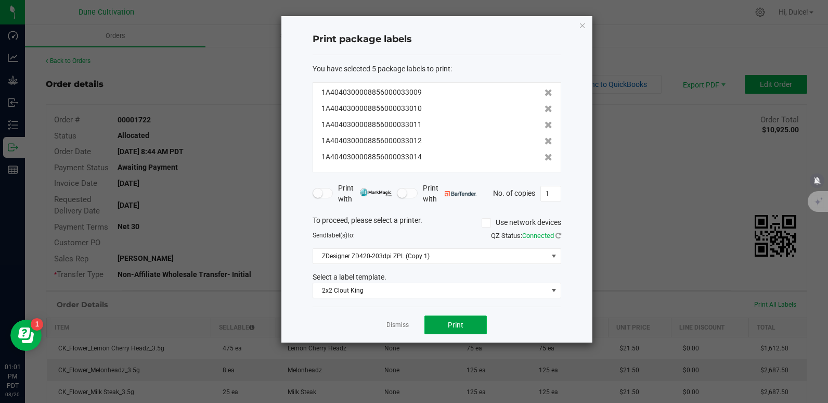
click at [450, 326] on span "Print" at bounding box center [456, 324] width 16 height 8
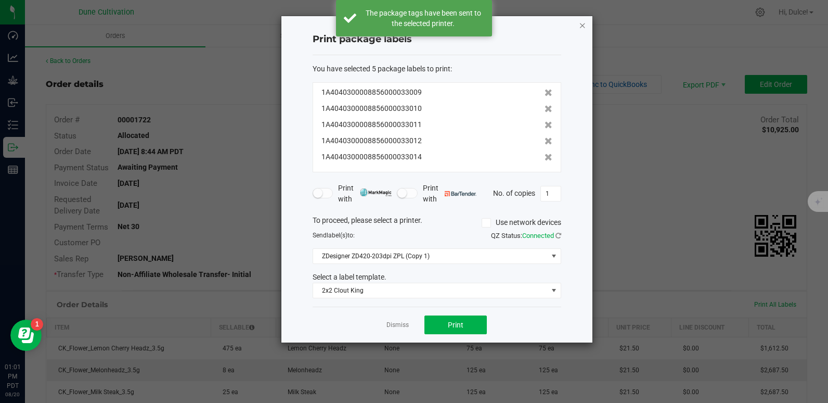
click at [582, 23] on icon "button" at bounding box center [582, 25] width 7 height 12
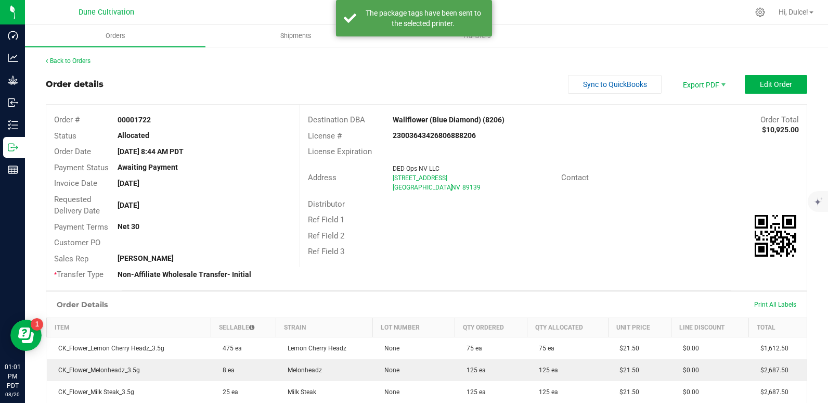
click at [549, 60] on div "Back to Orders" at bounding box center [427, 60] width 762 height 9
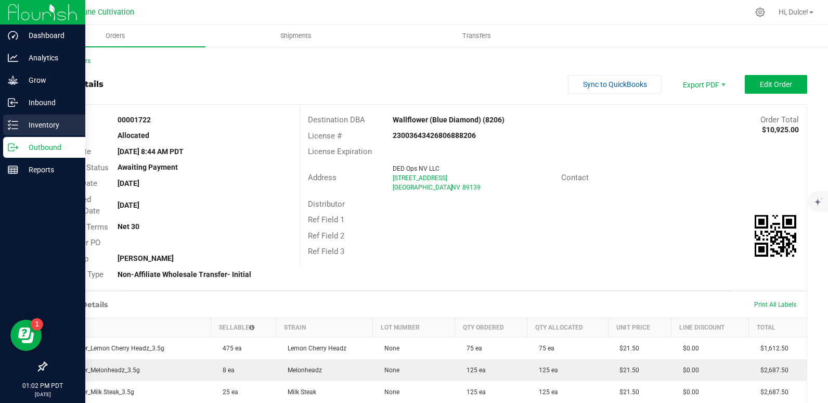
drag, startPoint x: 45, startPoint y: 130, endPoint x: 60, endPoint y: 120, distance: 17.3
click at [45, 130] on p "Inventory" at bounding box center [49, 125] width 62 height 12
click at [16, 125] on line at bounding box center [15, 125] width 6 height 0
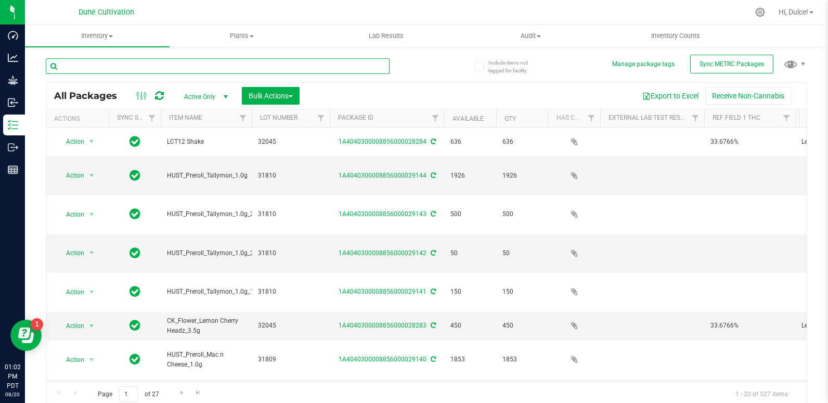
click at [131, 66] on input "text" at bounding box center [218, 66] width 344 height 16
click at [137, 61] on input "text" at bounding box center [218, 66] width 344 height 16
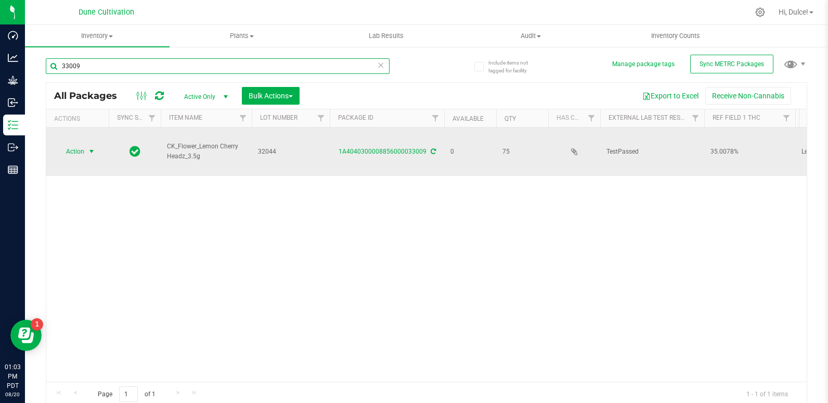
type input "33009"
click at [74, 144] on span "Action" at bounding box center [71, 151] width 28 height 15
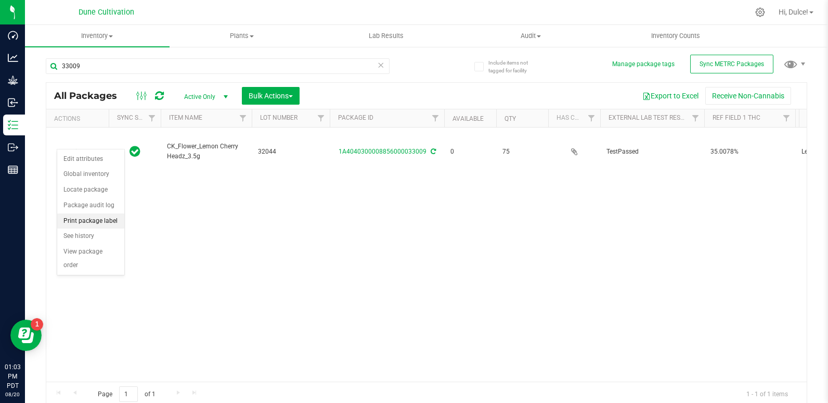
click at [111, 217] on li "Print package label" at bounding box center [90, 221] width 67 height 16
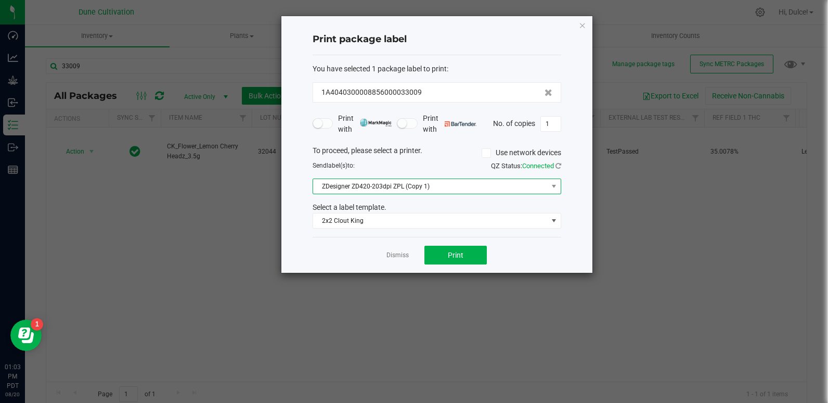
click at [520, 191] on span "ZDesigner ZD420-203dpi ZPL (Copy 1)" at bounding box center [430, 186] width 235 height 15
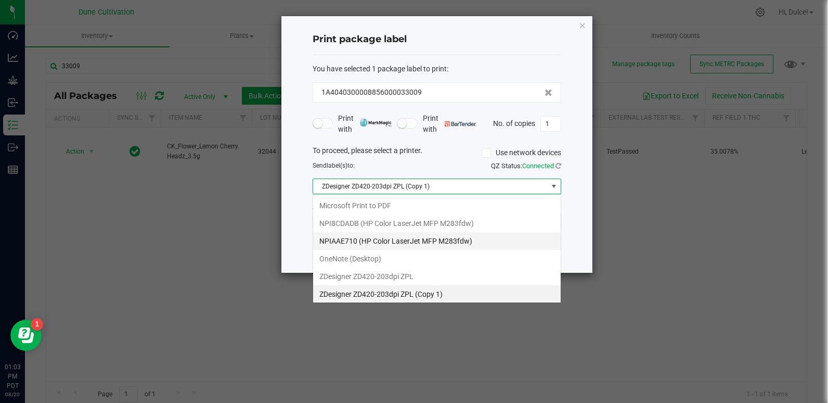
scroll to position [16, 249]
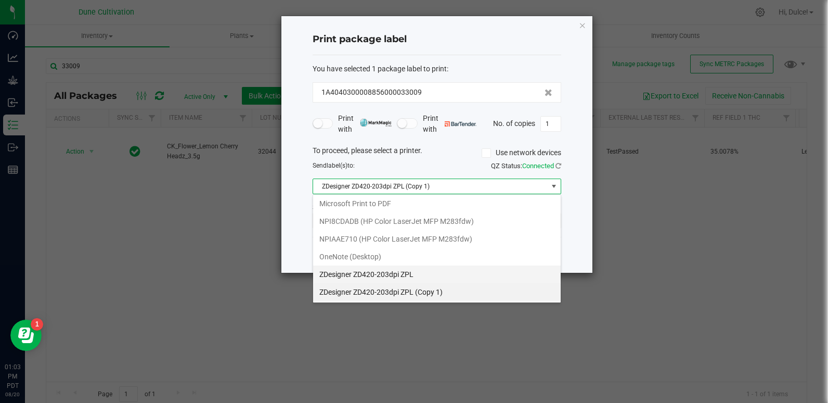
click at [384, 274] on ZPL "ZDesigner ZD420-203dpi ZPL" at bounding box center [437, 274] width 248 height 18
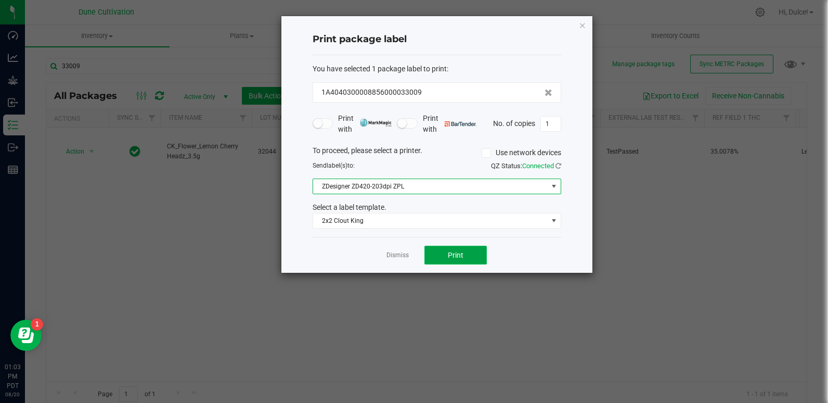
click at [480, 255] on button "Print" at bounding box center [456, 255] width 62 height 19
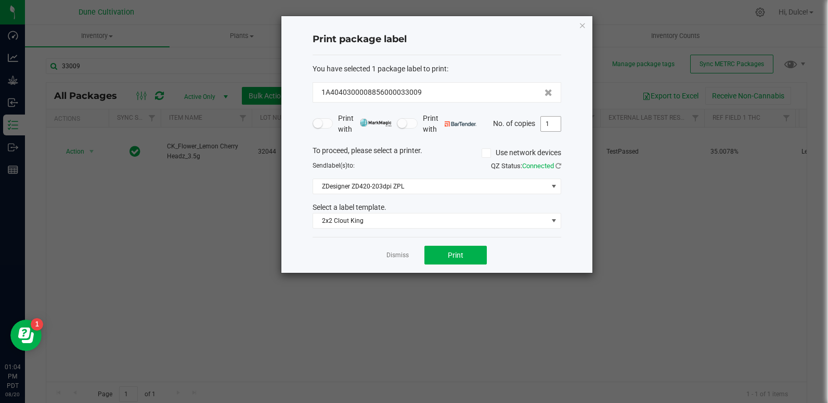
click at [551, 123] on input "1" at bounding box center [551, 124] width 20 height 15
type input "74"
click at [450, 263] on button "Print" at bounding box center [456, 255] width 62 height 19
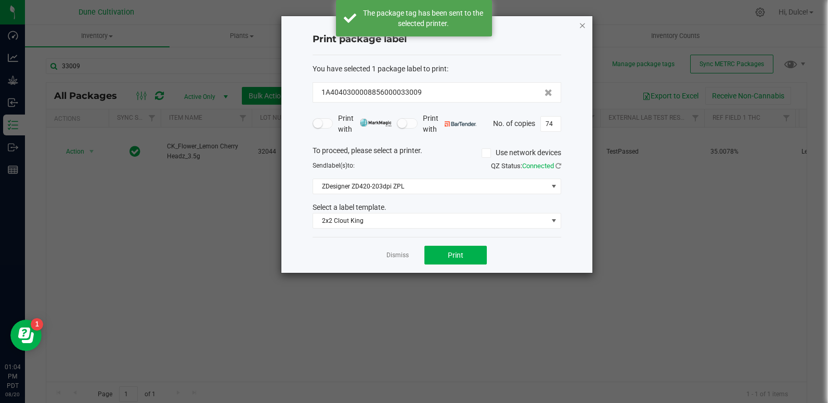
click at [581, 28] on icon "button" at bounding box center [582, 25] width 7 height 12
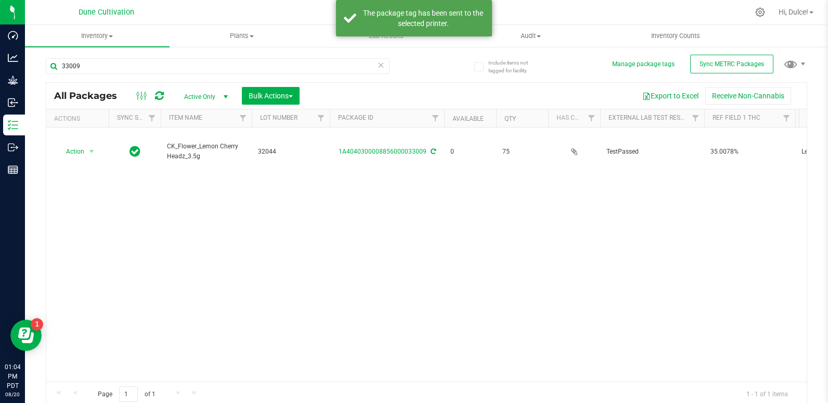
click at [580, 246] on div "Action Action Edit attributes Global inventory Locate package Package audit log…" at bounding box center [426, 254] width 761 height 254
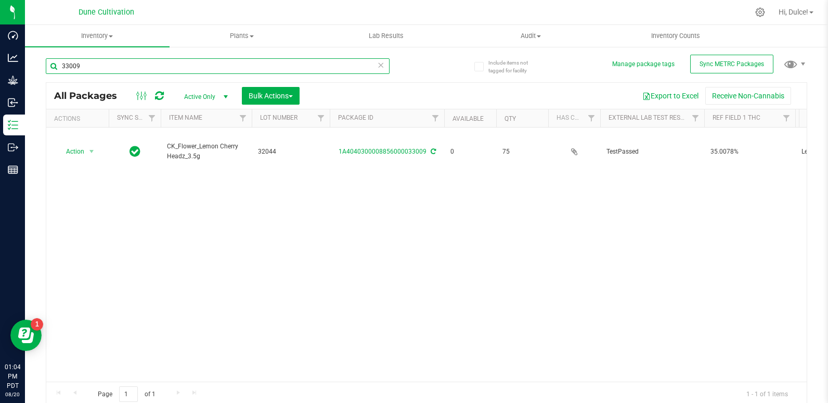
click at [101, 69] on input "33009" at bounding box center [218, 66] width 344 height 16
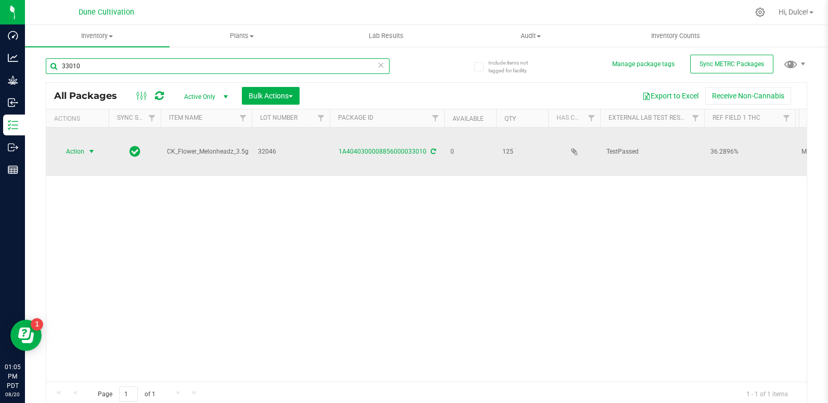
type input "33010"
click at [92, 144] on span "select" at bounding box center [91, 151] width 13 height 15
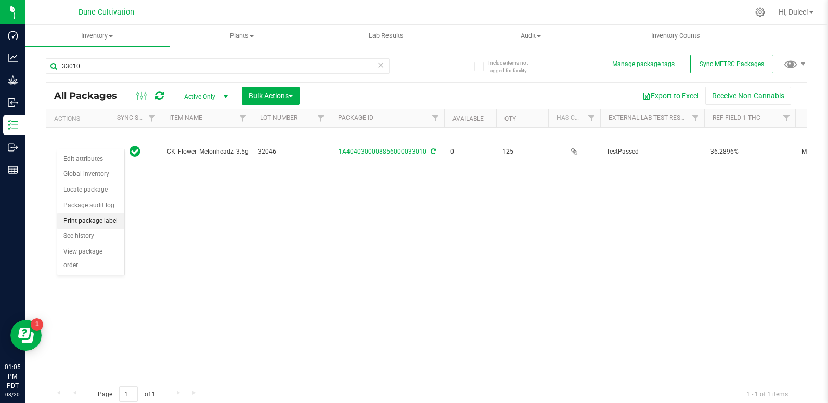
click at [108, 221] on li "Print package label" at bounding box center [90, 221] width 67 height 16
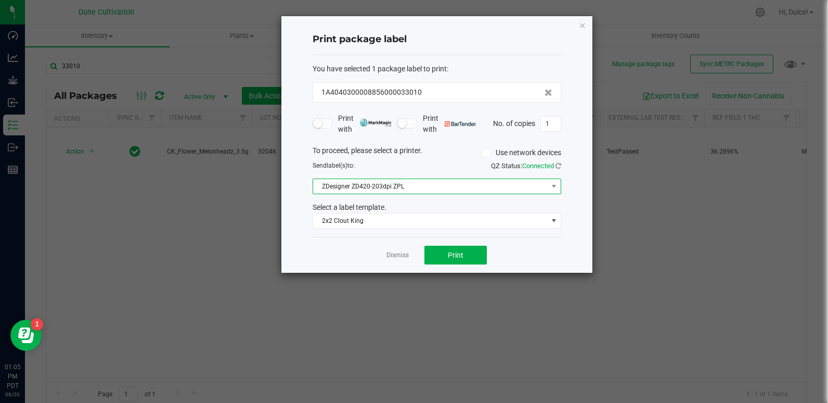
click at [537, 190] on span "ZDesigner ZD420-203dpi ZPL" at bounding box center [430, 186] width 235 height 15
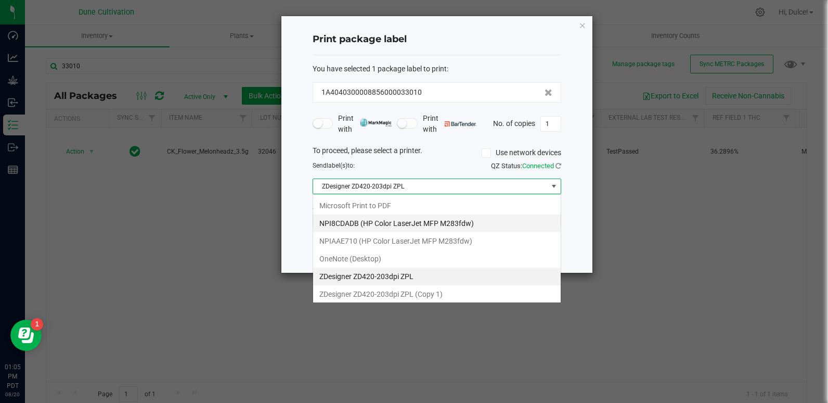
scroll to position [16, 249]
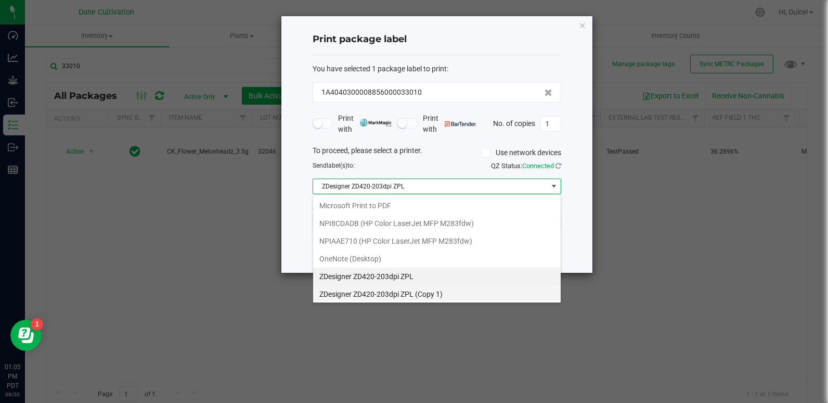
click at [407, 296] on 1\) "ZDesigner ZD420-203dpi ZPL (Copy 1)" at bounding box center [437, 294] width 248 height 18
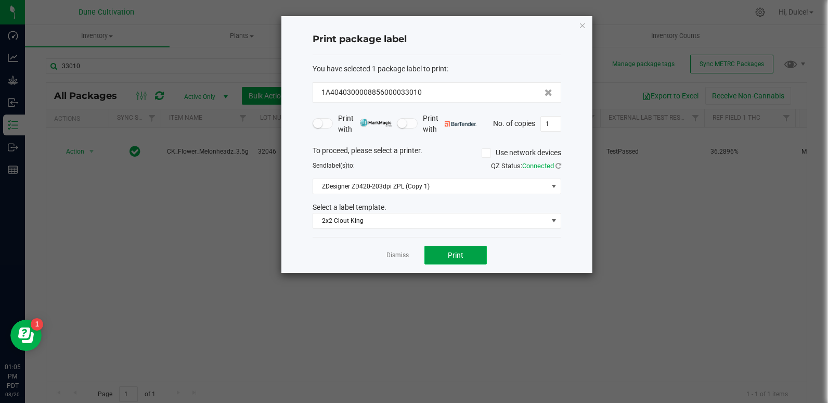
click at [463, 261] on button "Print" at bounding box center [456, 255] width 62 height 19
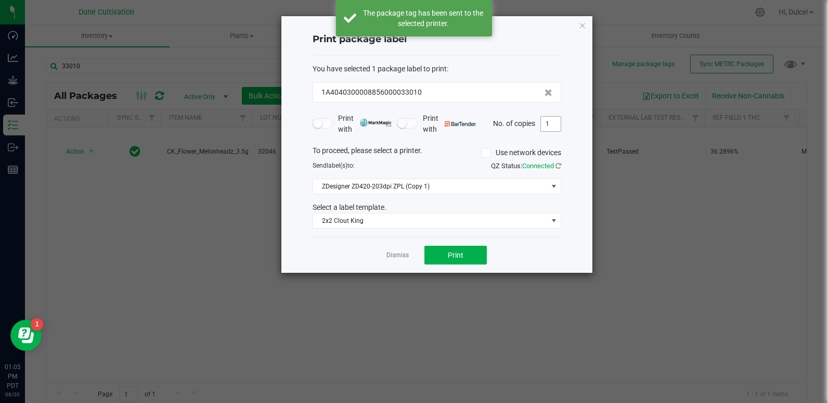
click at [544, 126] on input "1" at bounding box center [551, 124] width 20 height 15
type input "124"
click at [474, 258] on button "Print" at bounding box center [456, 255] width 62 height 19
click at [582, 22] on icon "button" at bounding box center [582, 25] width 7 height 12
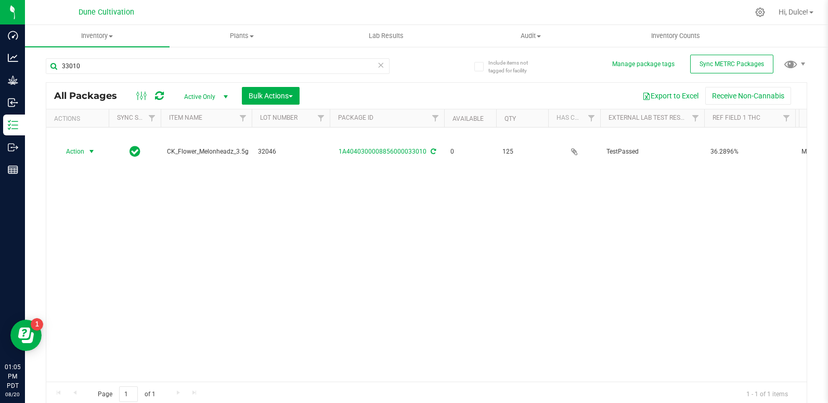
click at [564, 263] on div "Action Action Edit attributes Global inventory Locate package Package audit log…" at bounding box center [426, 254] width 761 height 254
click at [209, 71] on input "33010" at bounding box center [218, 66] width 344 height 16
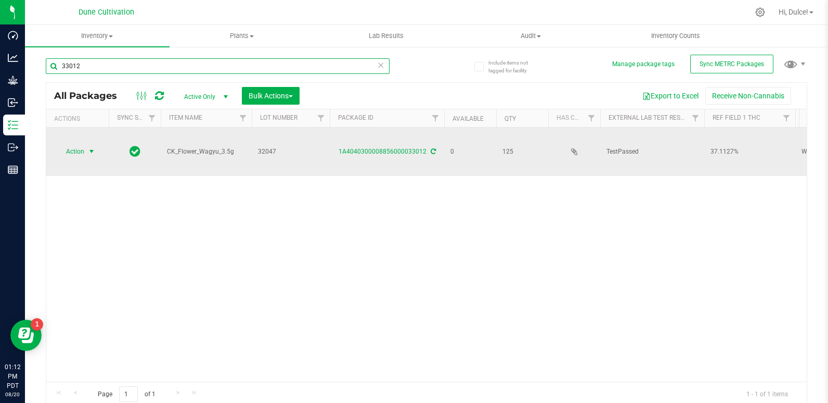
type input "33012"
click at [67, 144] on span "Action" at bounding box center [71, 151] width 28 height 15
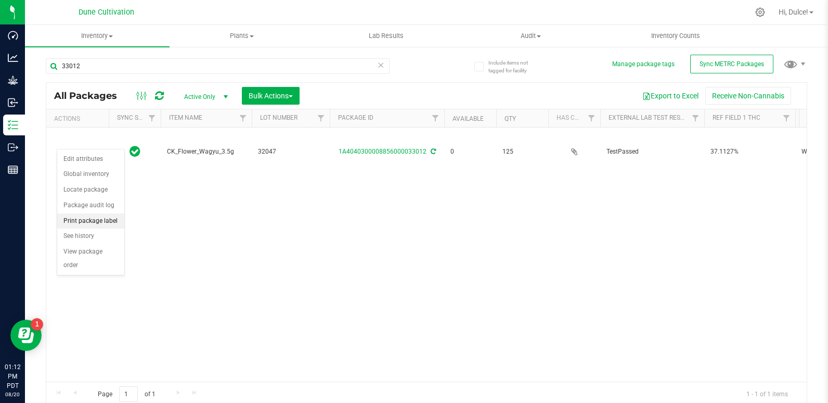
click at [85, 226] on li "Print package label" at bounding box center [90, 221] width 67 height 16
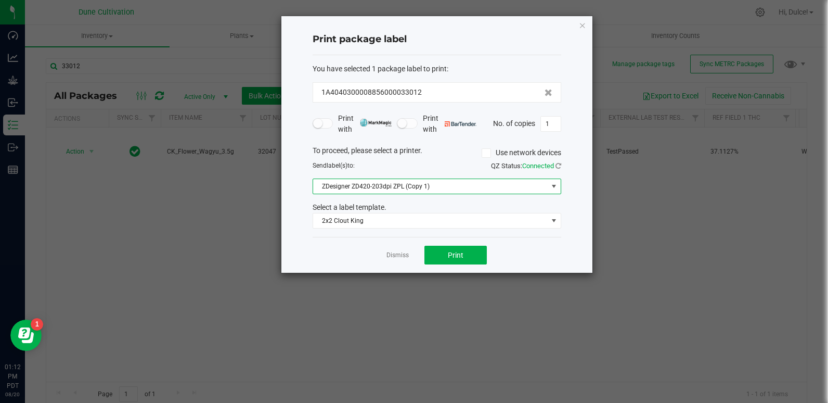
click at [553, 184] on span at bounding box center [554, 186] width 8 height 8
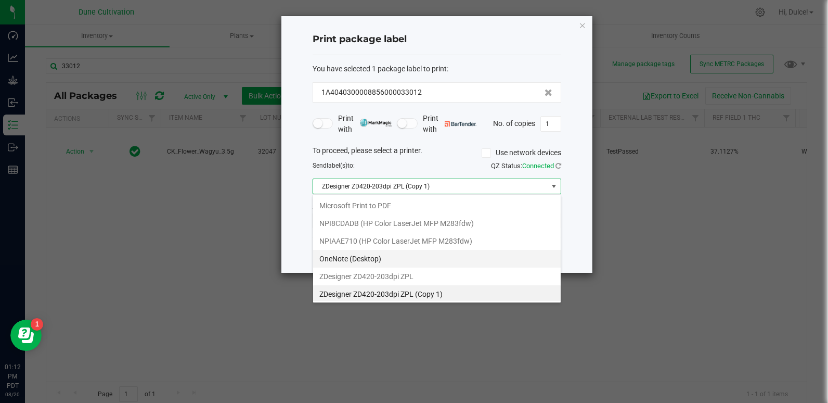
scroll to position [16, 249]
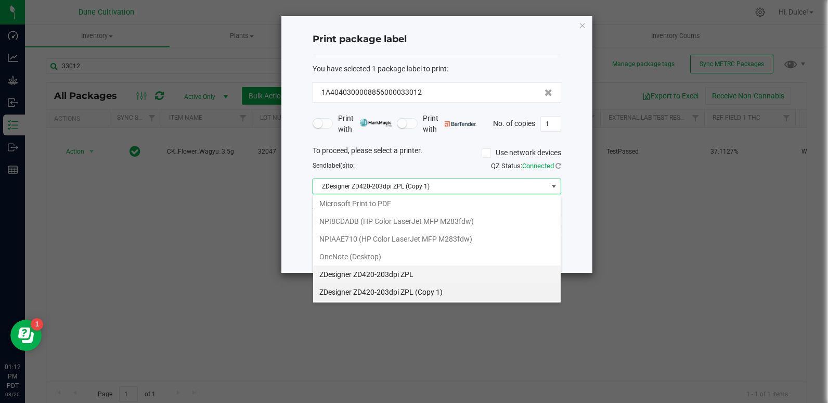
click at [476, 265] on ZPL "ZDesigner ZD420-203dpi ZPL" at bounding box center [437, 274] width 248 height 18
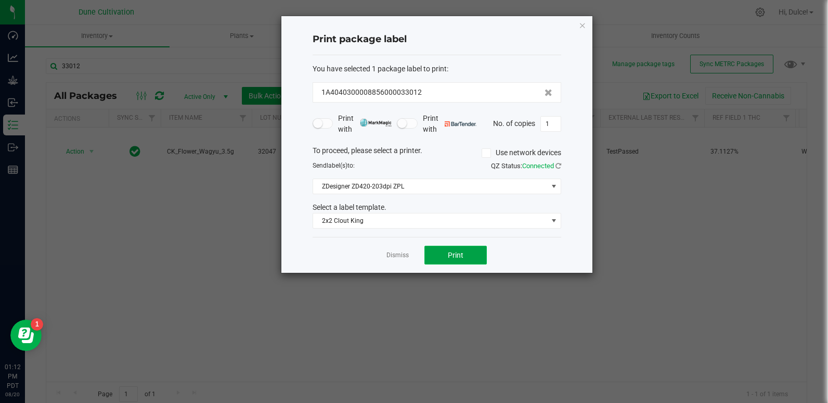
click at [459, 256] on span "Print" at bounding box center [456, 255] width 16 height 8
click at [561, 126] on div at bounding box center [437, 145] width 327 height 94
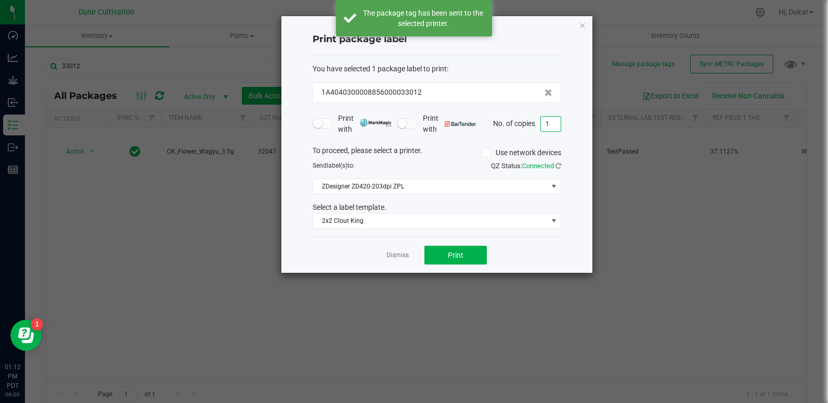
click at [556, 123] on input "1" at bounding box center [551, 124] width 20 height 15
type input "124"
click at [467, 256] on button "Print" at bounding box center [456, 255] width 62 height 19
click at [582, 24] on icon "button" at bounding box center [582, 25] width 7 height 12
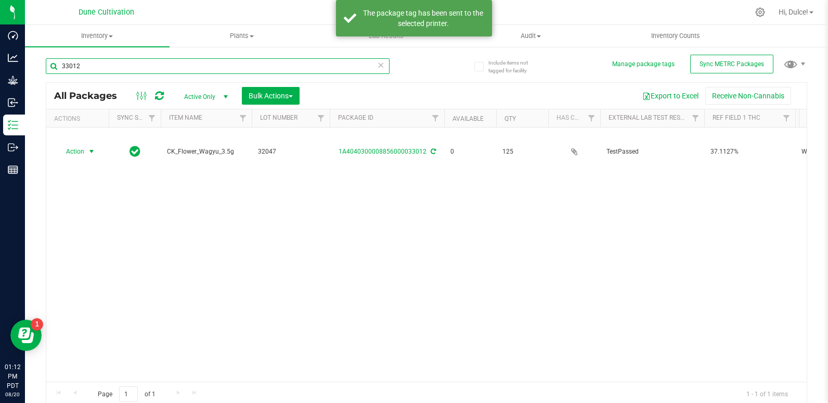
click at [164, 62] on input "33012" at bounding box center [218, 66] width 344 height 16
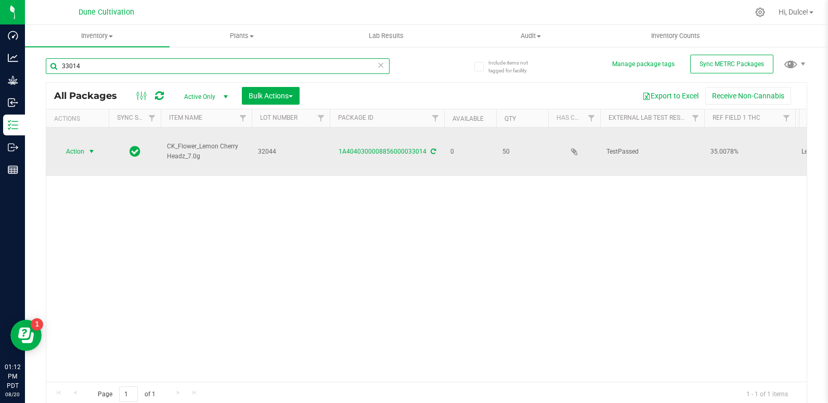
type input "33014"
click at [80, 144] on span "Action" at bounding box center [71, 151] width 28 height 15
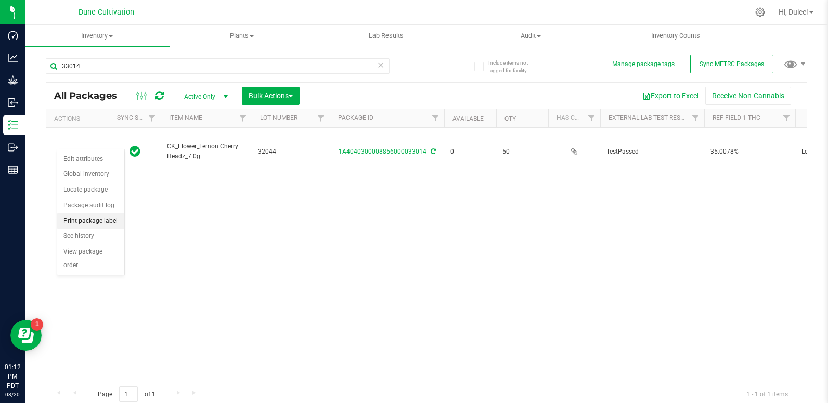
click at [80, 218] on li "Print package label" at bounding box center [90, 221] width 67 height 16
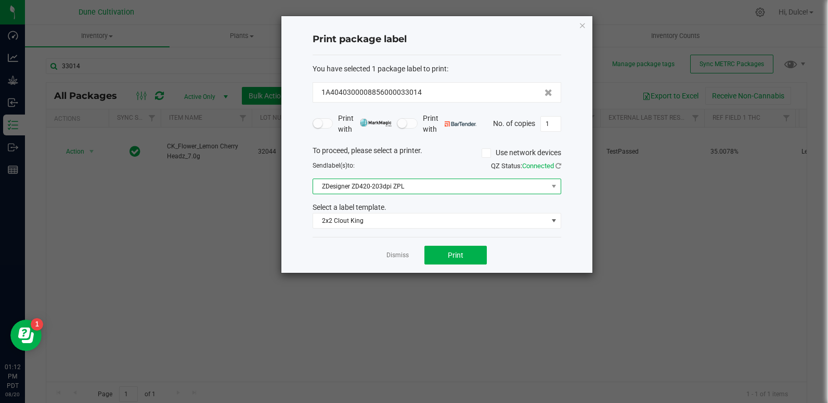
click at [545, 188] on span "ZDesigner ZD420-203dpi ZPL" at bounding box center [430, 186] width 235 height 15
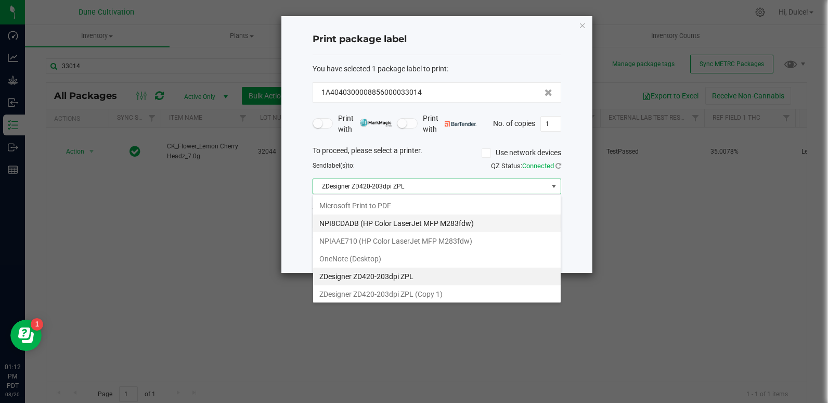
scroll to position [16, 249]
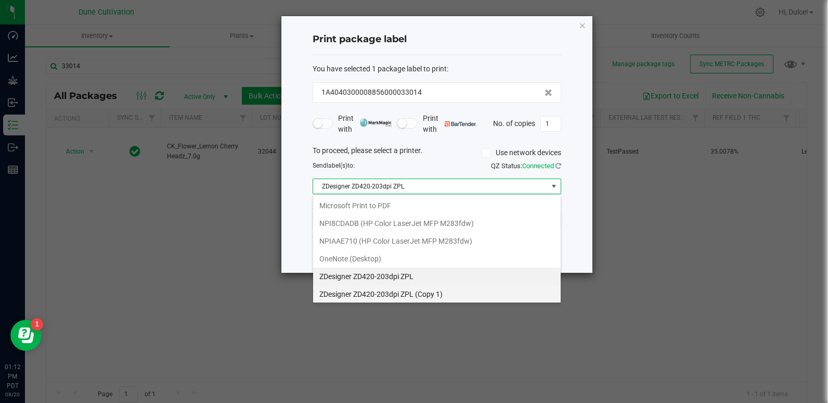
click at [428, 295] on 1\) "ZDesigner ZD420-203dpi ZPL (Copy 1)" at bounding box center [437, 294] width 248 height 18
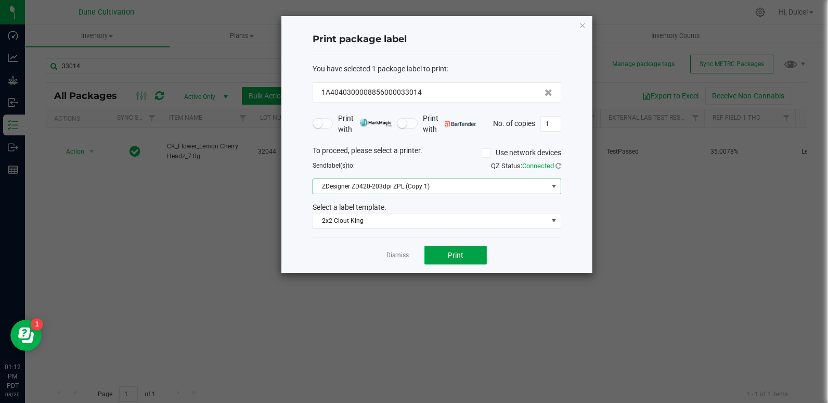
click at [457, 255] on span "Print" at bounding box center [456, 255] width 16 height 8
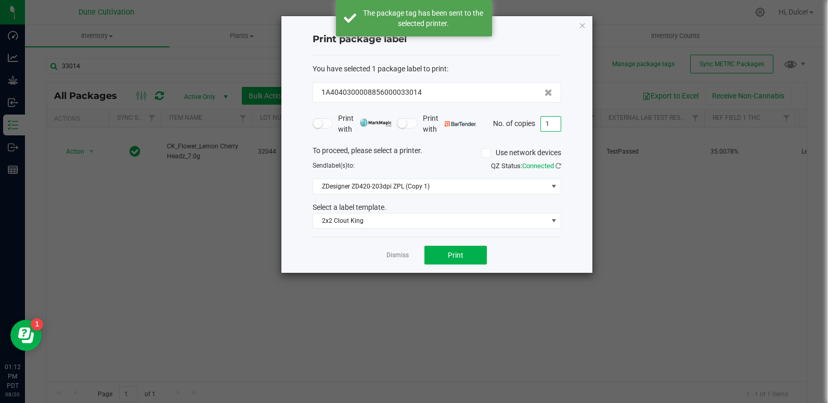
click at [549, 123] on input "1" at bounding box center [551, 124] width 20 height 15
type input "49"
click at [453, 259] on span "Print" at bounding box center [456, 255] width 16 height 8
click at [581, 28] on icon "button" at bounding box center [582, 25] width 7 height 12
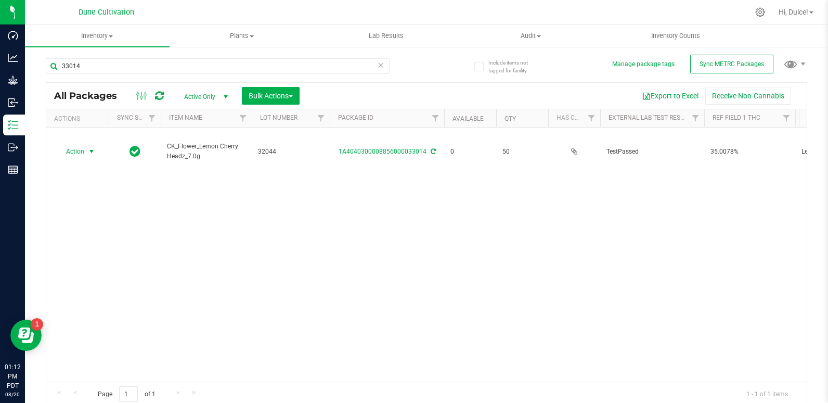
click at [561, 212] on div "Action Action Edit attributes Global inventory Locate package Package audit log…" at bounding box center [426, 254] width 761 height 254
click at [134, 69] on input "33014" at bounding box center [218, 66] width 344 height 16
click at [147, 60] on input "33014" at bounding box center [218, 66] width 344 height 16
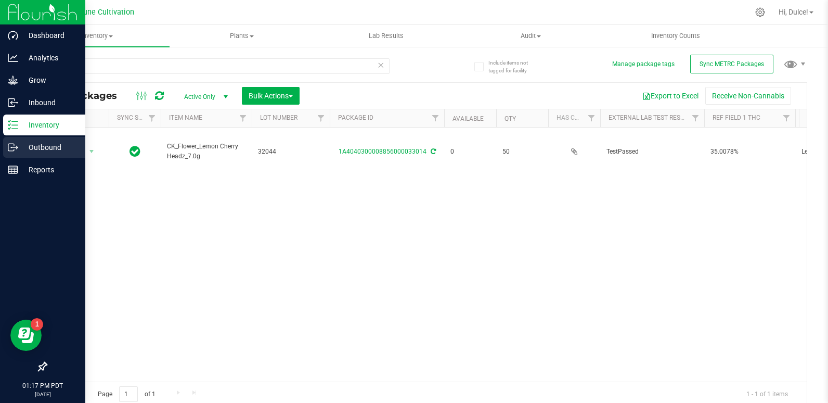
click at [12, 144] on icon at bounding box center [13, 147] width 10 height 10
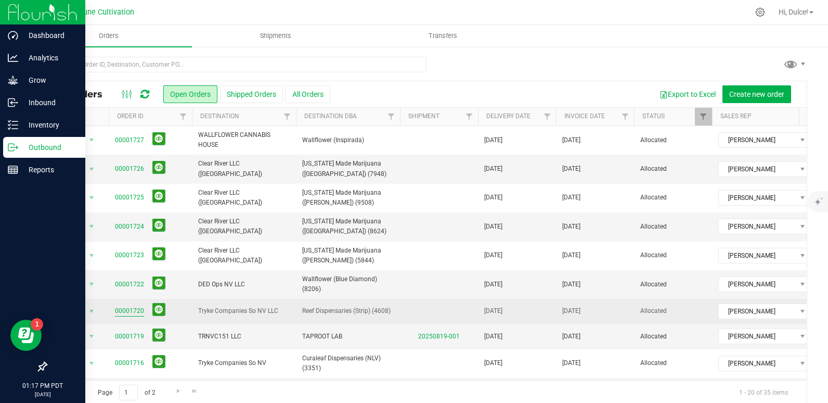
click at [122, 310] on link "00001720" at bounding box center [129, 311] width 29 height 10
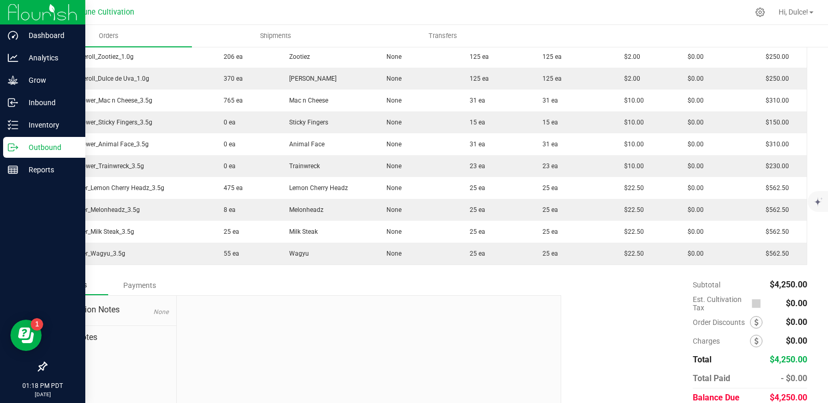
scroll to position [364, 0]
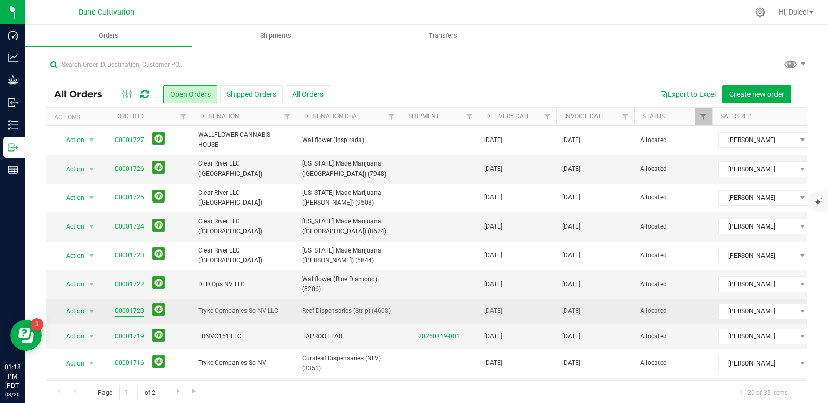
click at [130, 309] on link "00001720" at bounding box center [129, 311] width 29 height 10
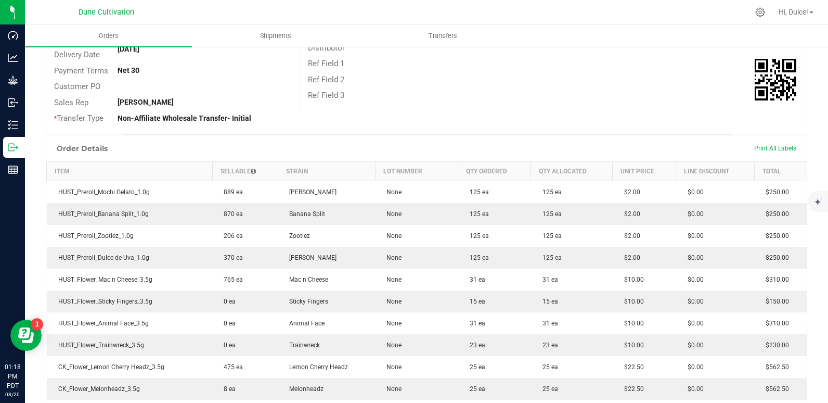
scroll to position [208, 0]
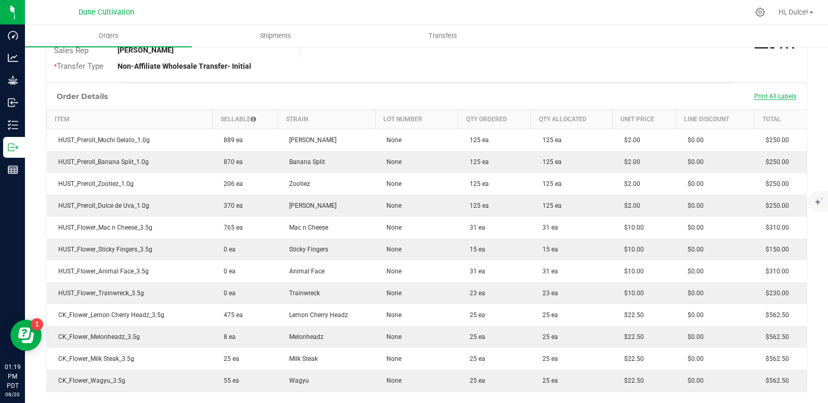
click at [757, 96] on span "Print All Labels" at bounding box center [775, 96] width 42 height 7
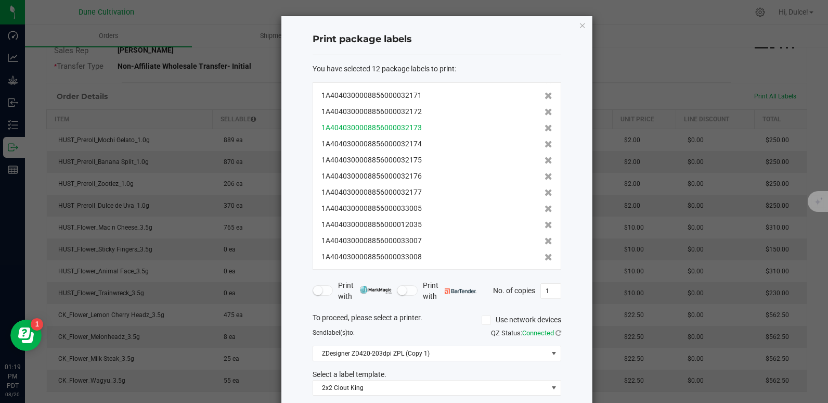
scroll to position [16, 0]
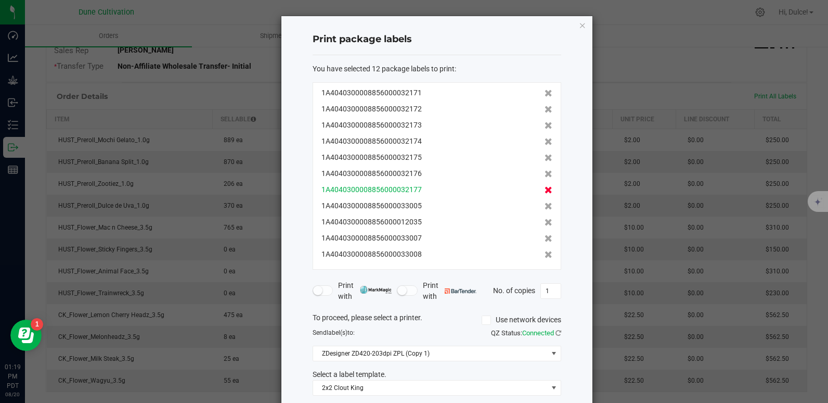
click at [545, 189] on icon at bounding box center [549, 189] width 8 height 7
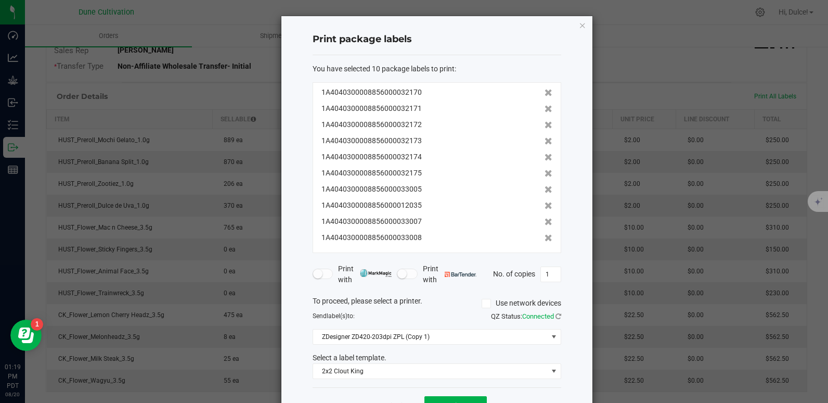
click at [545, 189] on icon at bounding box center [549, 189] width 8 height 7
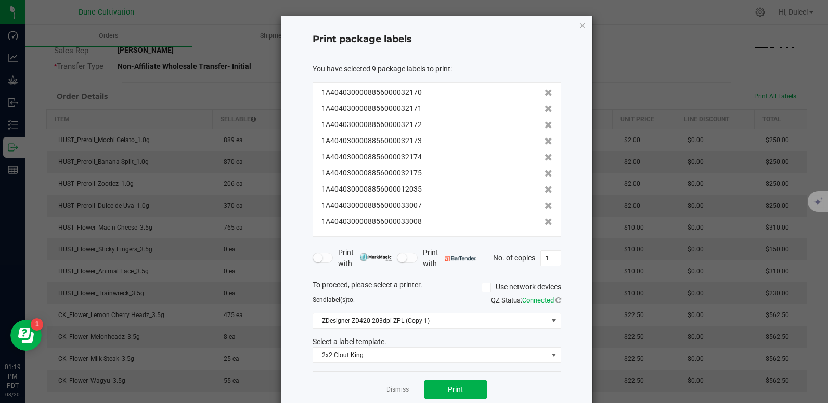
click at [545, 189] on icon at bounding box center [549, 189] width 8 height 7
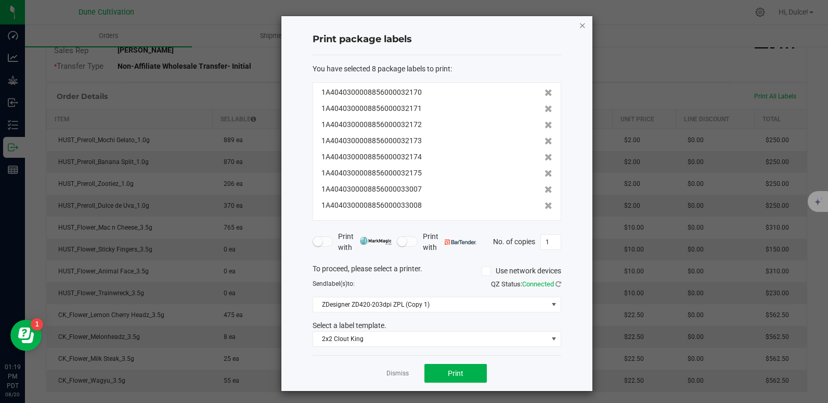
click at [579, 24] on icon "button" at bounding box center [582, 25] width 7 height 12
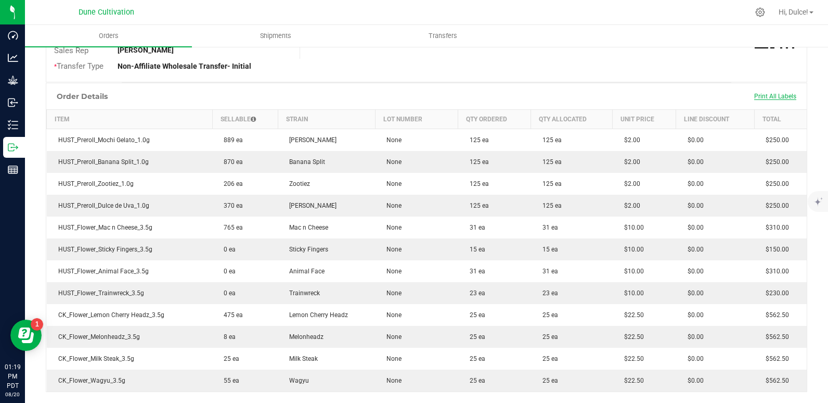
click at [772, 96] on span "Print All Labels" at bounding box center [775, 96] width 42 height 7
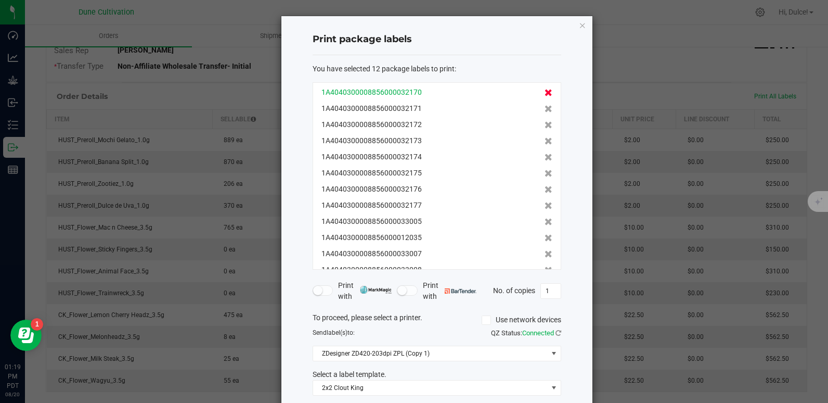
click at [545, 91] on icon at bounding box center [549, 92] width 8 height 7
click at [545, 105] on icon at bounding box center [549, 108] width 8 height 7
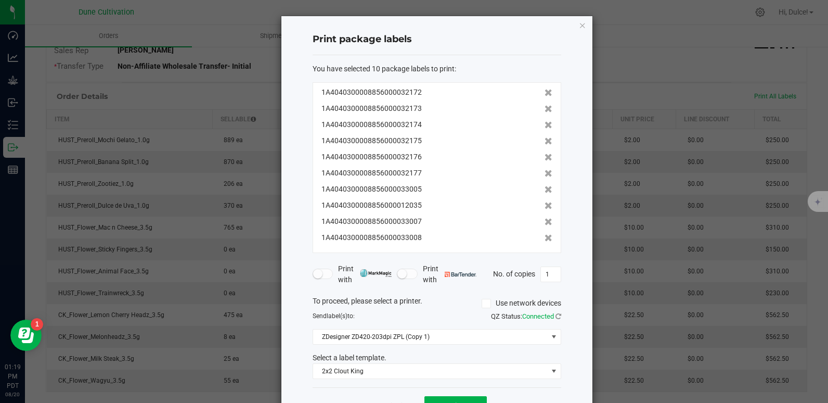
click at [545, 91] on icon at bounding box center [549, 92] width 8 height 7
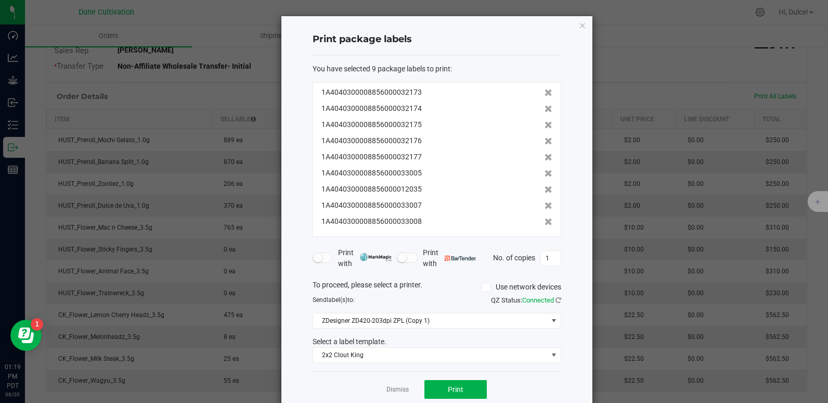
click at [545, 91] on icon at bounding box center [549, 92] width 8 height 7
click at [545, 105] on icon at bounding box center [549, 108] width 8 height 7
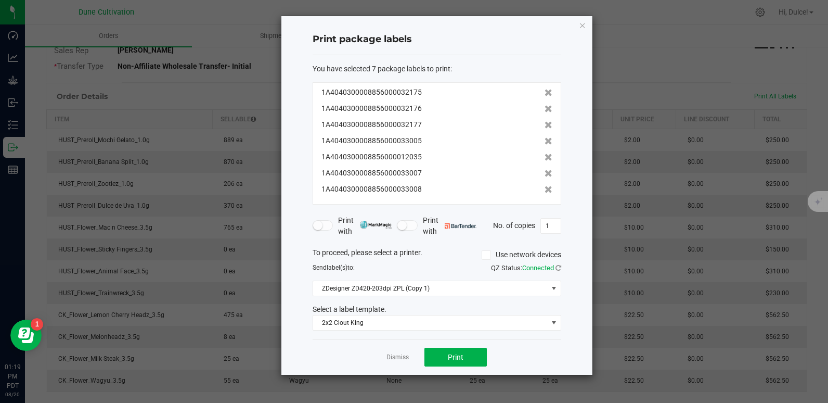
click at [535, 91] on div "1A4040300008856000032175" at bounding box center [437, 92] width 231 height 11
click at [545, 91] on icon at bounding box center [549, 92] width 8 height 7
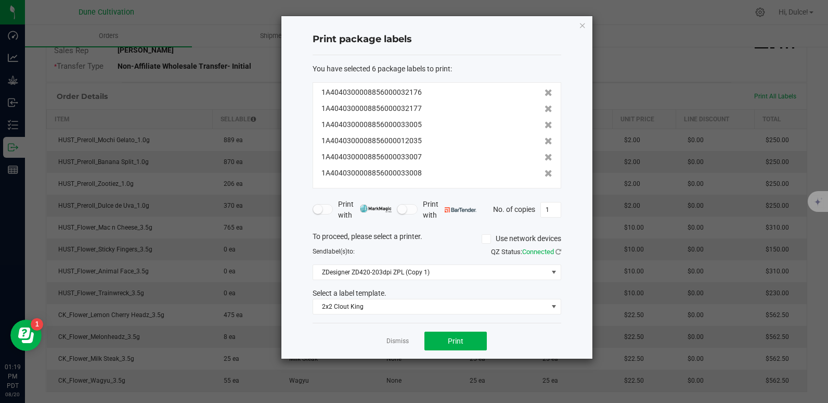
click at [545, 91] on icon at bounding box center [549, 92] width 8 height 7
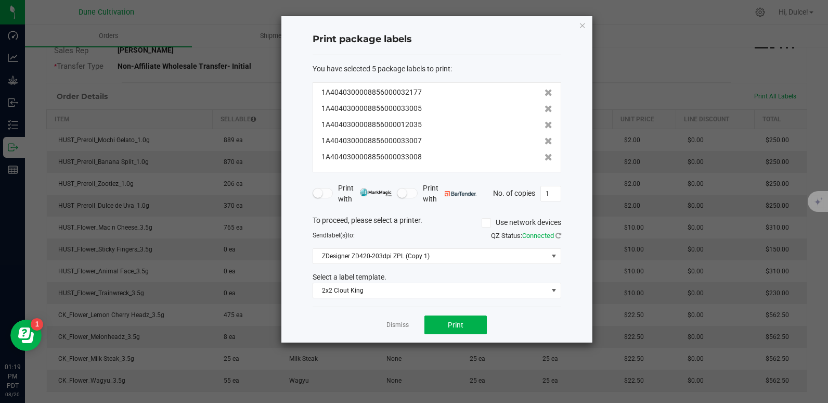
click at [545, 91] on icon at bounding box center [549, 92] width 8 height 7
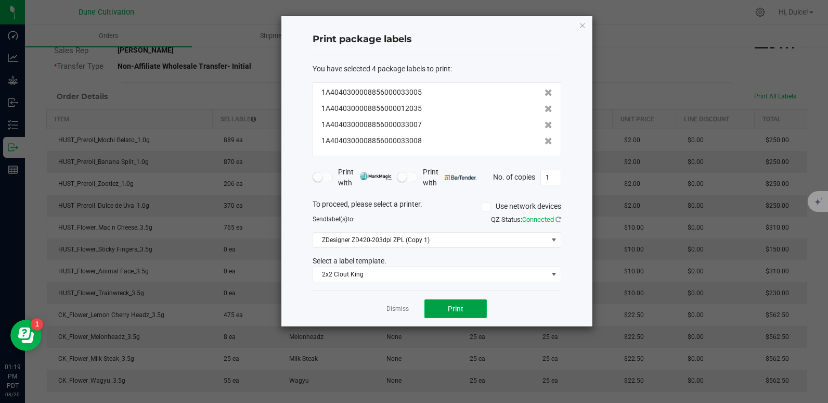
click at [466, 313] on button "Print" at bounding box center [456, 308] width 62 height 19
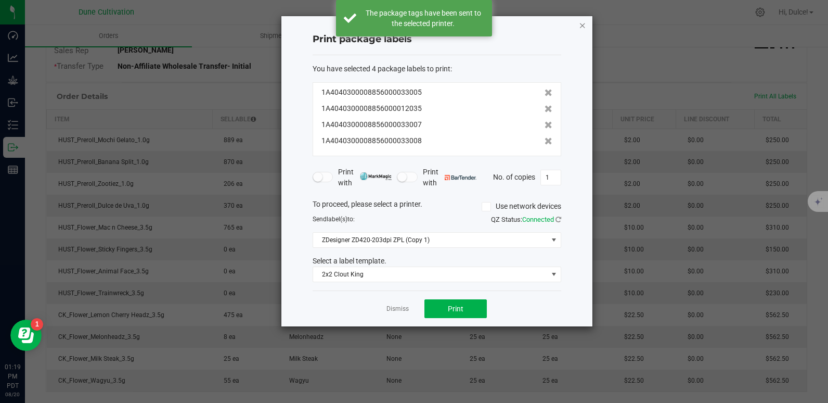
click at [584, 25] on icon "button" at bounding box center [582, 25] width 7 height 12
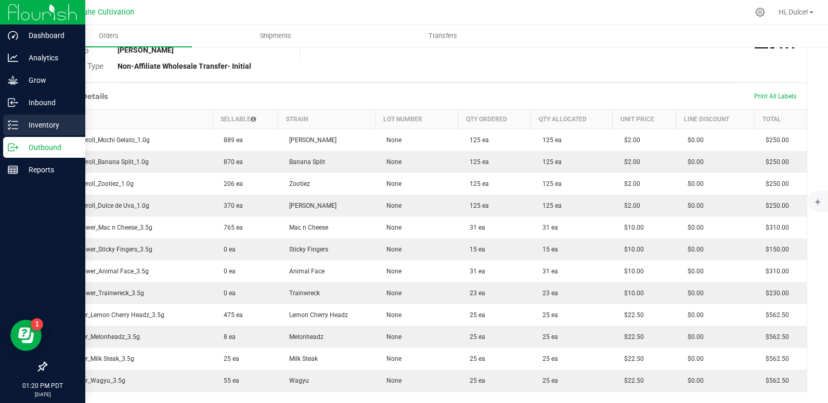
click at [10, 119] on div "Inventory" at bounding box center [44, 124] width 82 height 21
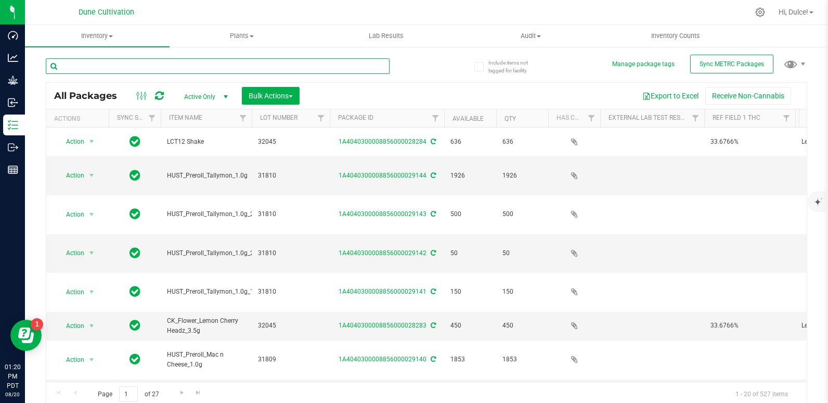
click at [212, 66] on input "text" at bounding box center [218, 66] width 344 height 16
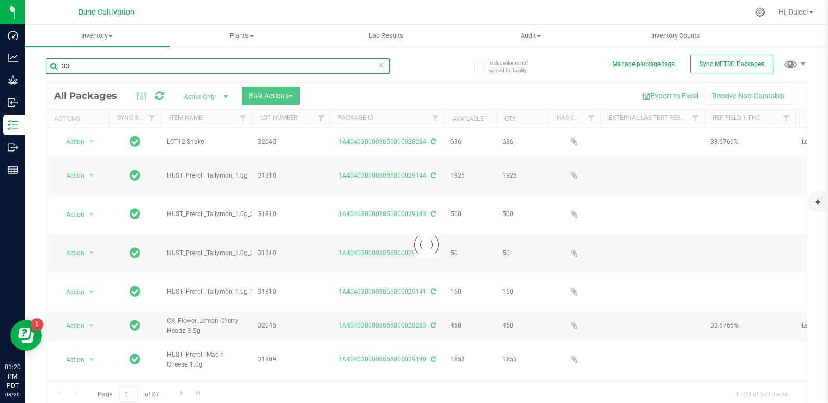
type input "3"
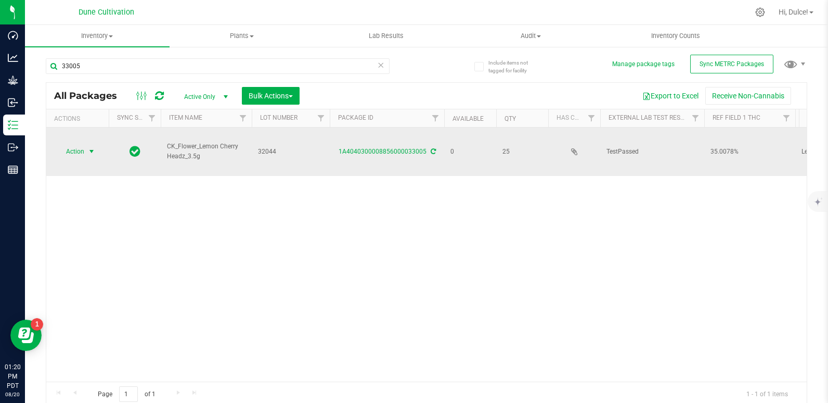
click at [70, 144] on span "Action" at bounding box center [71, 151] width 28 height 15
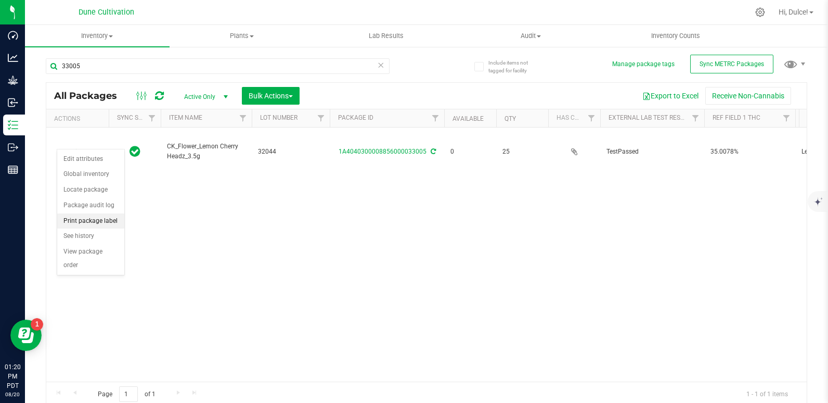
click at [91, 220] on li "Print package label" at bounding box center [90, 221] width 67 height 16
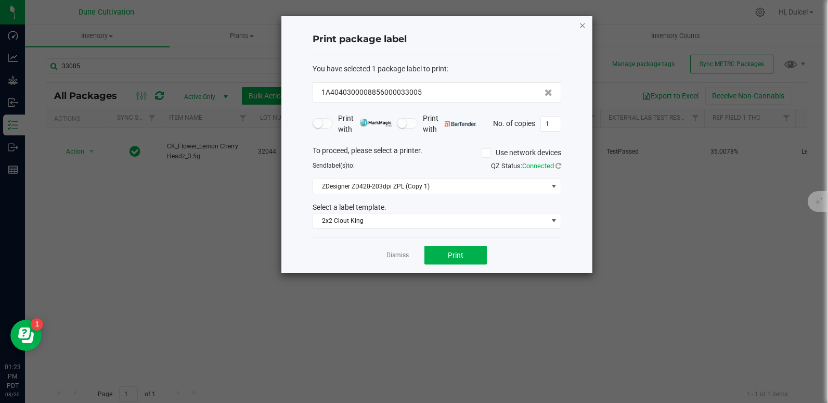
click at [581, 23] on icon "button" at bounding box center [582, 25] width 7 height 12
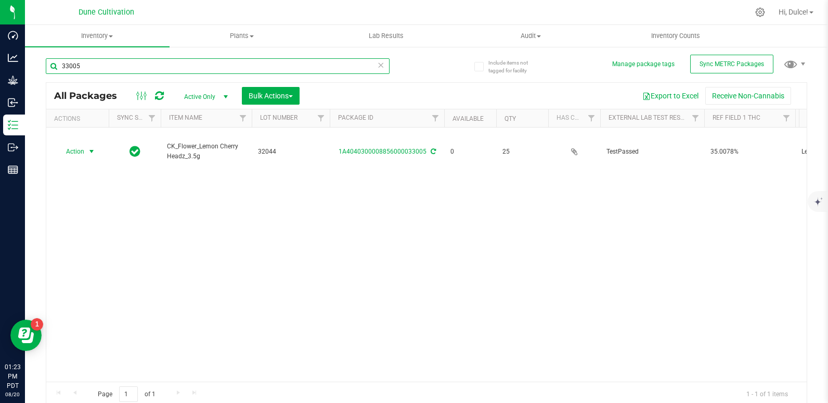
click at [151, 68] on input "33005" at bounding box center [218, 66] width 344 height 16
type input "33006"
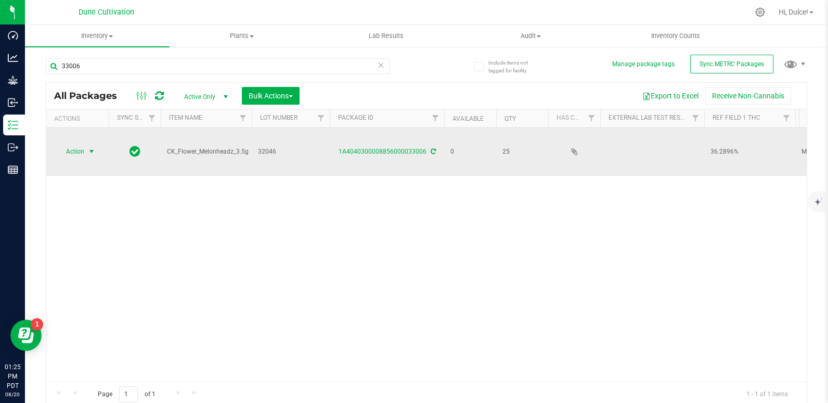
click at [74, 144] on span "Action" at bounding box center [71, 151] width 28 height 15
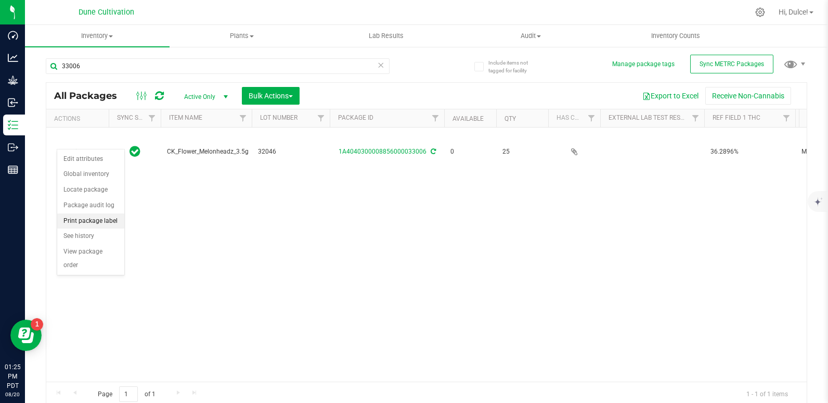
click at [117, 216] on li "Print package label" at bounding box center [90, 221] width 67 height 16
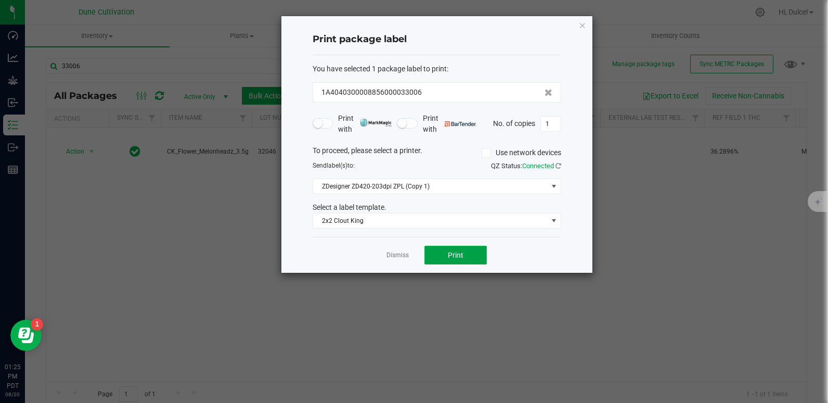
click at [466, 249] on button "Print" at bounding box center [456, 255] width 62 height 19
click at [579, 26] on icon "button" at bounding box center [582, 25] width 7 height 12
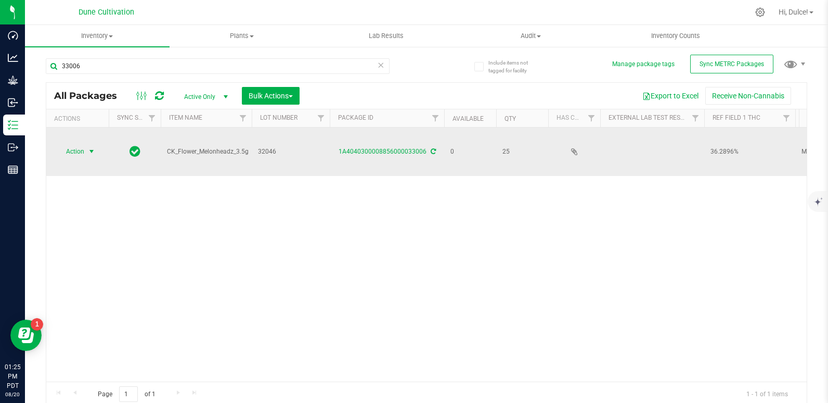
click at [92, 147] on span "select" at bounding box center [91, 151] width 8 height 8
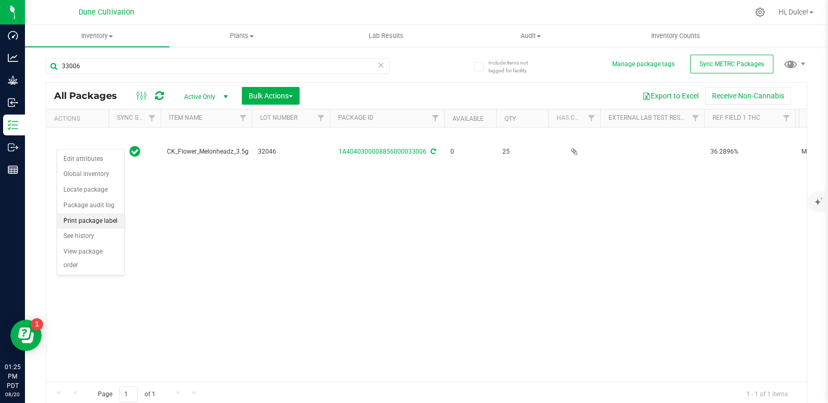
click at [105, 225] on li "Print package label" at bounding box center [90, 221] width 67 height 16
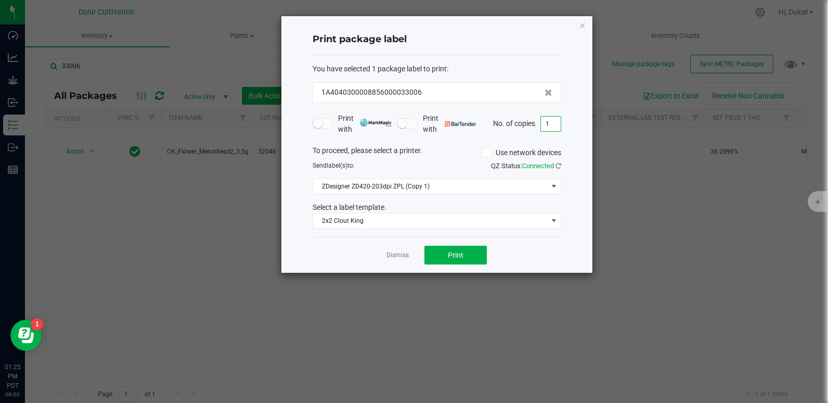
click at [556, 126] on input "1" at bounding box center [551, 124] width 20 height 15
type input "24"
click at [464, 252] on button "Print" at bounding box center [456, 255] width 62 height 19
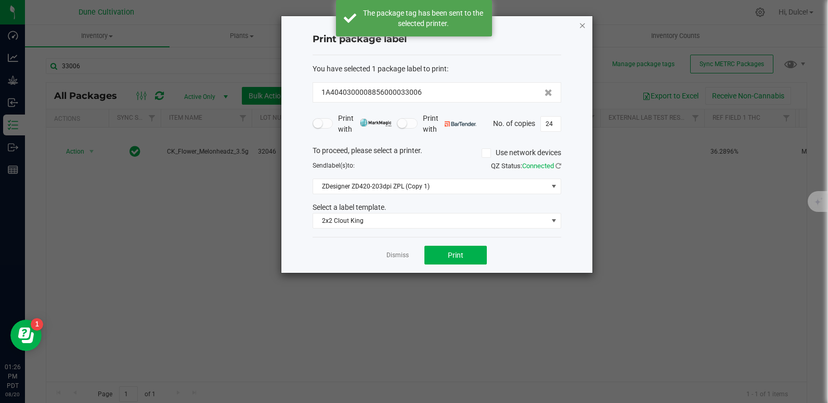
click at [583, 25] on icon "button" at bounding box center [582, 25] width 7 height 12
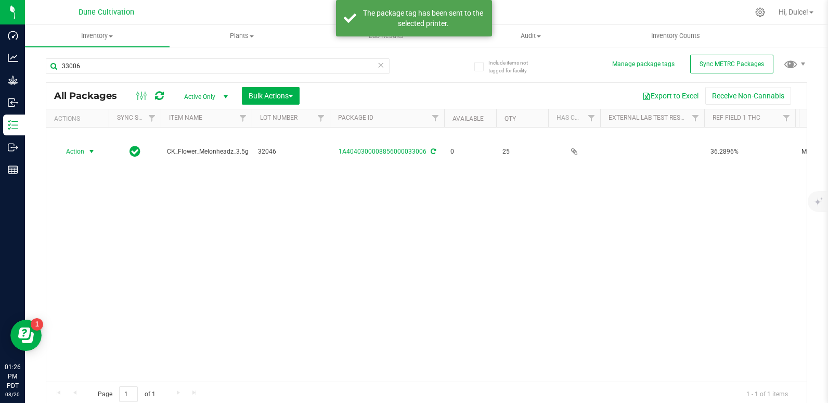
click at [558, 188] on div "Action Action Edit attributes Global inventory Locate package Package audit log…" at bounding box center [426, 254] width 761 height 254
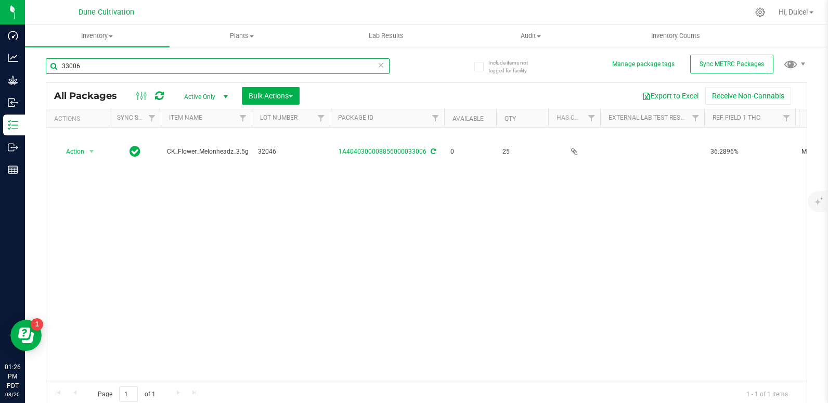
click at [357, 66] on input "33006" at bounding box center [218, 66] width 344 height 16
type input "33005"
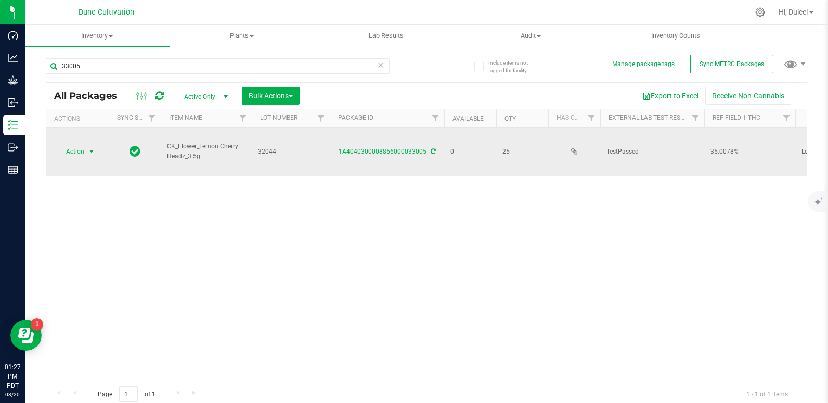
click at [79, 144] on span "Action" at bounding box center [71, 151] width 28 height 15
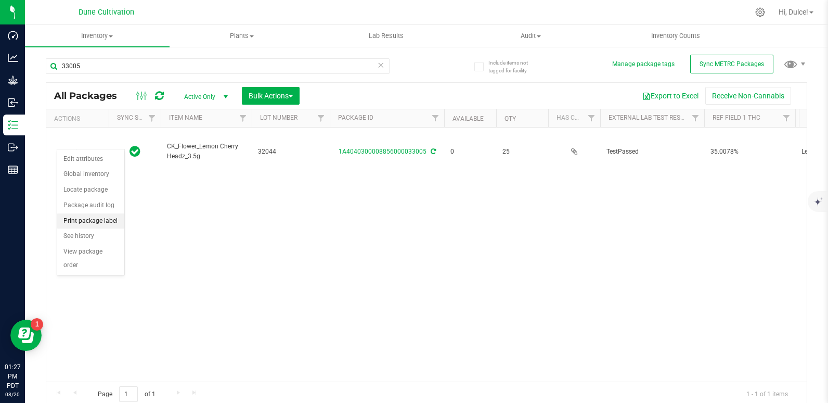
click at [94, 221] on li "Print package label" at bounding box center [90, 221] width 67 height 16
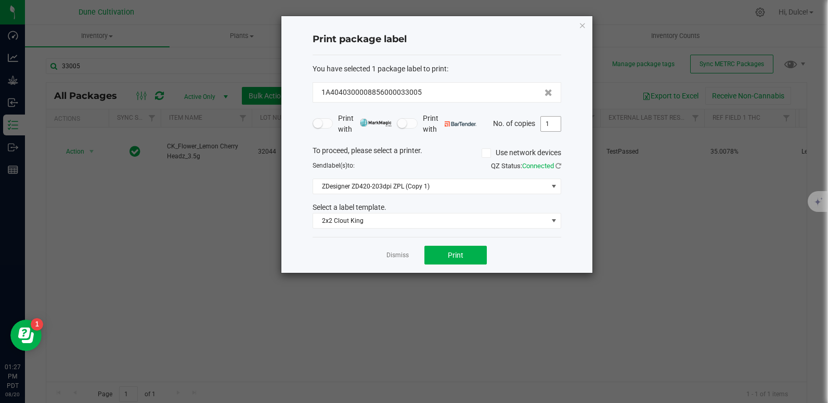
click at [561, 123] on span "1" at bounding box center [551, 124] width 21 height 16
click at [551, 183] on span at bounding box center [554, 186] width 8 height 8
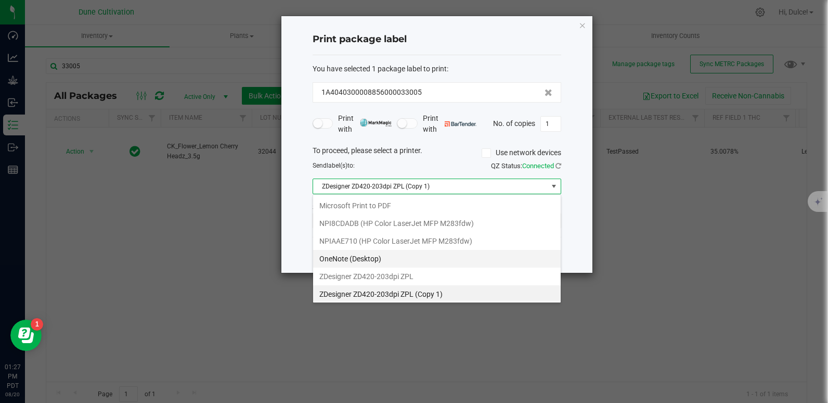
scroll to position [16, 249]
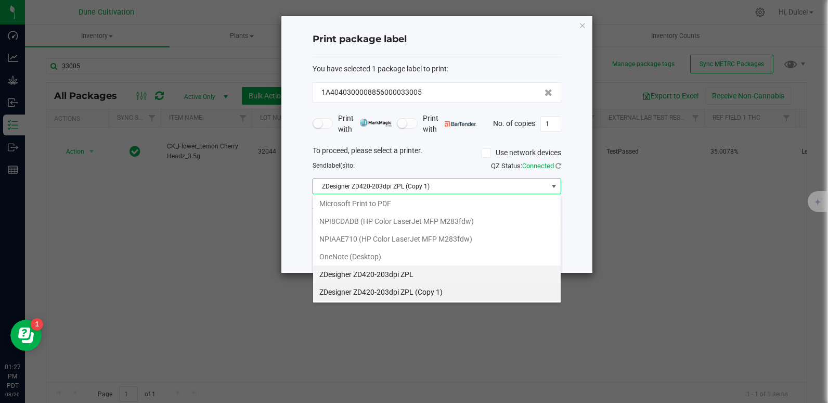
click at [411, 279] on ZPL "ZDesigner ZD420-203dpi ZPL" at bounding box center [437, 274] width 248 height 18
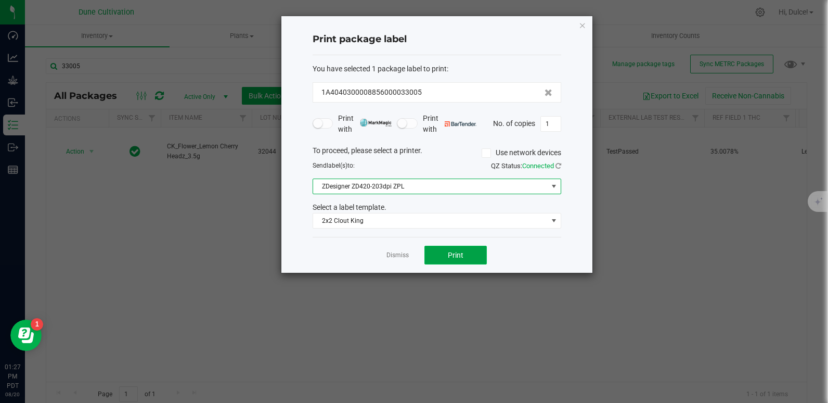
click at [464, 254] on button "Print" at bounding box center [456, 255] width 62 height 19
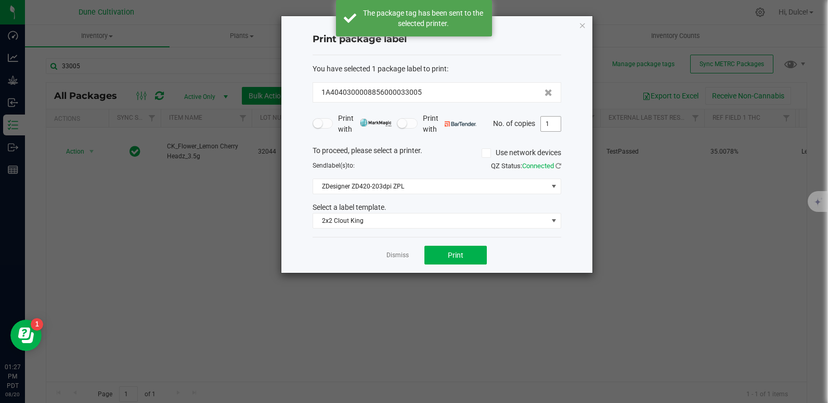
click at [548, 126] on input "1" at bounding box center [551, 124] width 20 height 15
type input "24"
click at [446, 249] on button "Print" at bounding box center [456, 255] width 62 height 19
click at [577, 25] on div "Print package label You have selected 1 package label to print : 1A404030000885…" at bounding box center [436, 144] width 311 height 256
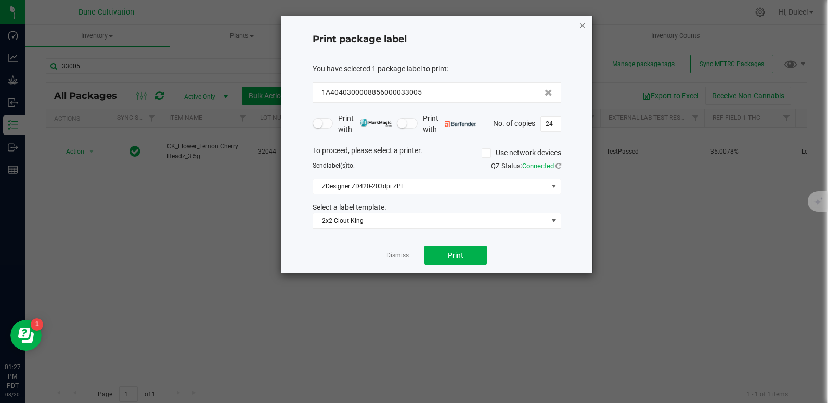
click at [585, 26] on icon "button" at bounding box center [582, 25] width 7 height 12
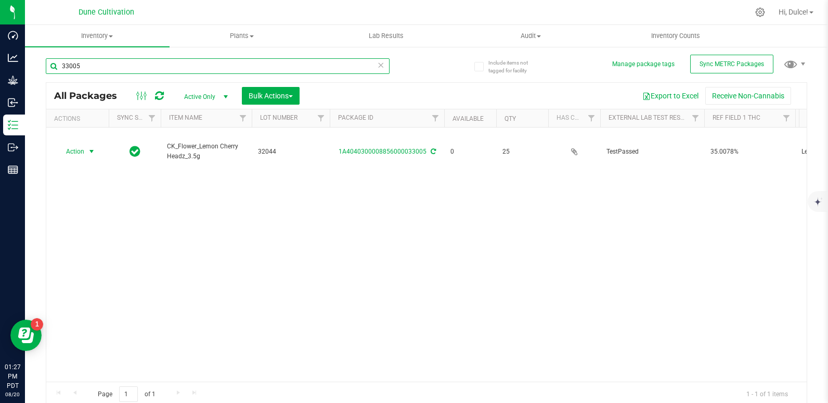
click at [227, 71] on input "33005" at bounding box center [218, 66] width 344 height 16
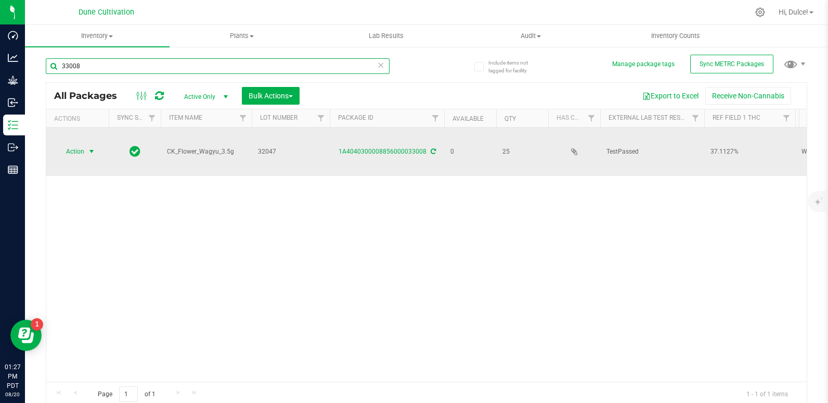
type input "33008"
click at [79, 144] on span "Action" at bounding box center [71, 151] width 28 height 15
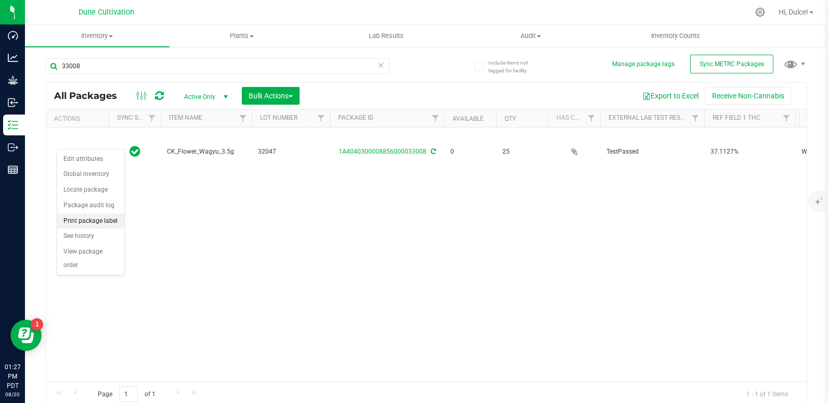
click at [98, 223] on li "Print package label" at bounding box center [90, 221] width 67 height 16
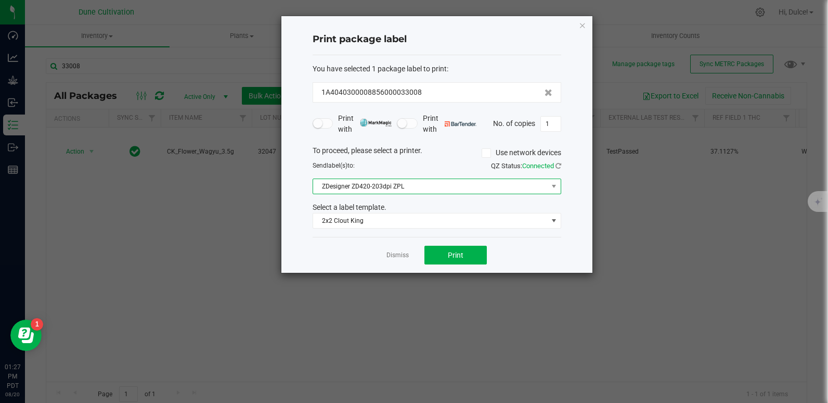
click at [526, 185] on span "ZDesigner ZD420-203dpi ZPL" at bounding box center [430, 186] width 235 height 15
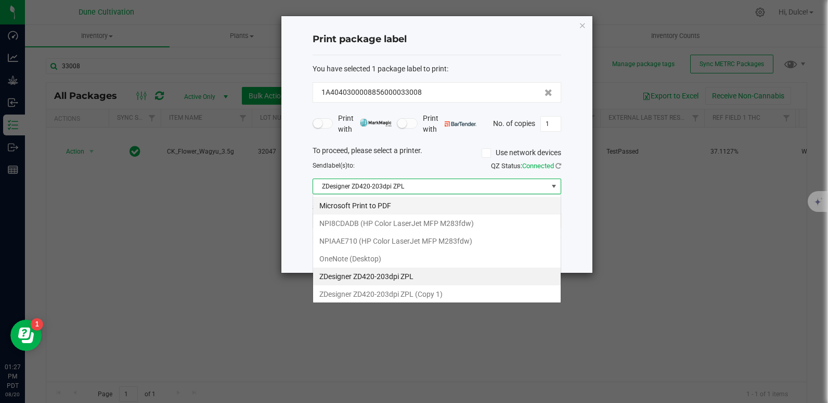
scroll to position [16, 249]
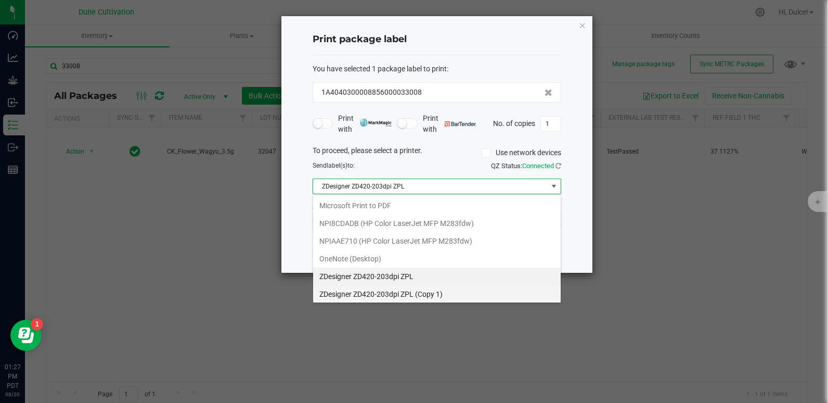
click at [375, 292] on 1\) "ZDesigner ZD420-203dpi ZPL (Copy 1)" at bounding box center [437, 294] width 248 height 18
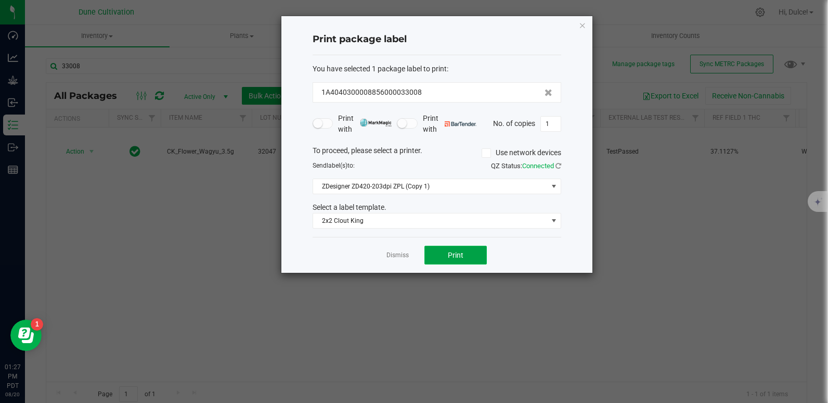
click at [481, 248] on button "Print" at bounding box center [456, 255] width 62 height 19
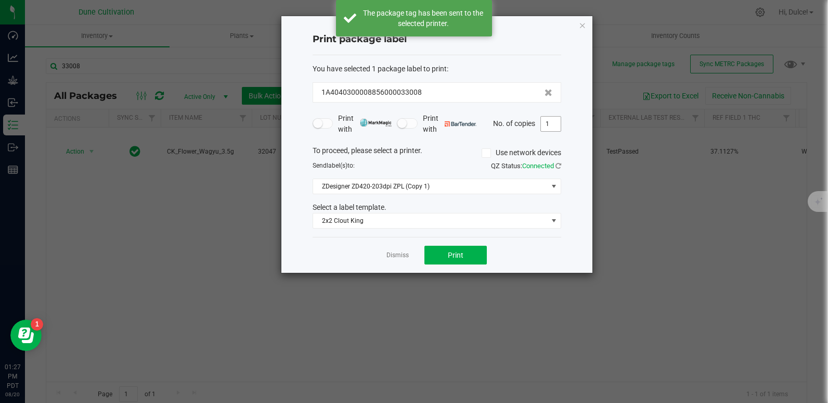
click at [549, 118] on input "1" at bounding box center [551, 124] width 20 height 15
type input "24"
click at [431, 249] on button "Print" at bounding box center [456, 255] width 62 height 19
click at [583, 28] on icon "button" at bounding box center [582, 25] width 7 height 12
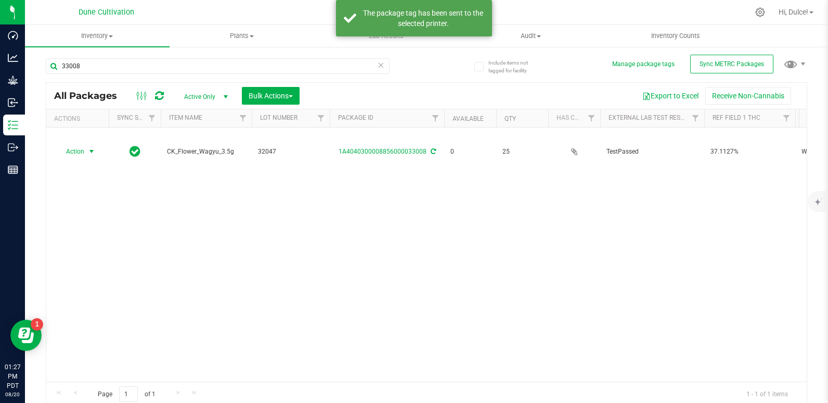
click at [544, 254] on div "Action Action Edit attributes Global inventory Locate package Package audit log…" at bounding box center [426, 254] width 761 height 254
